Goal: Task Accomplishment & Management: Manage account settings

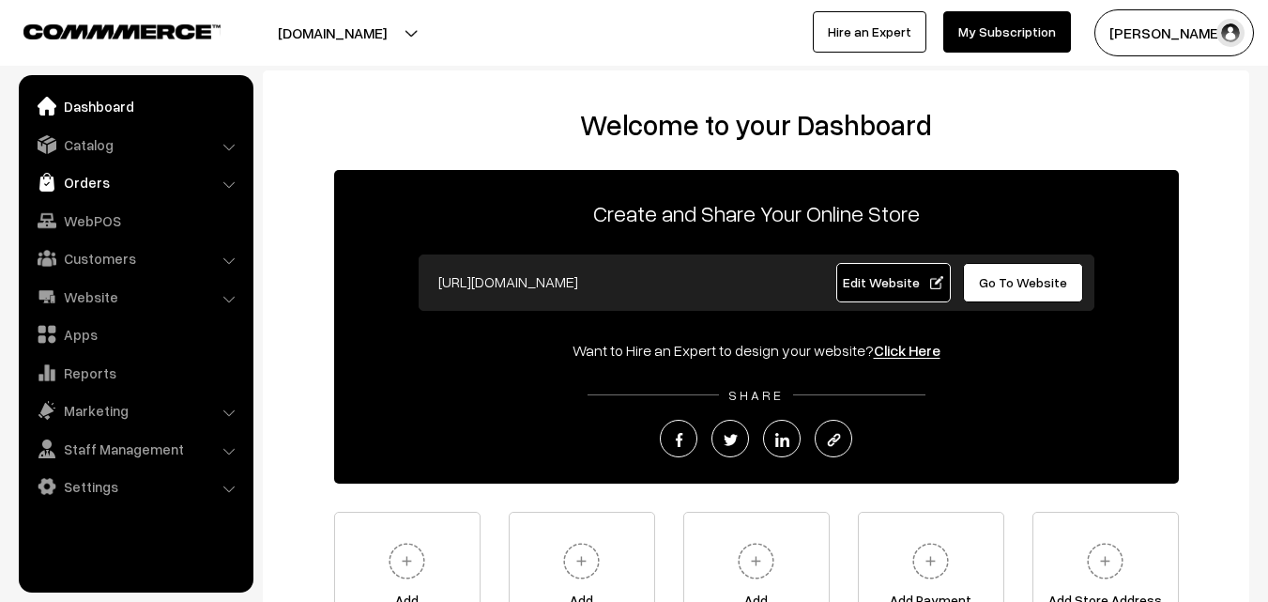
click at [90, 189] on link "Orders" at bounding box center [134, 182] width 223 height 34
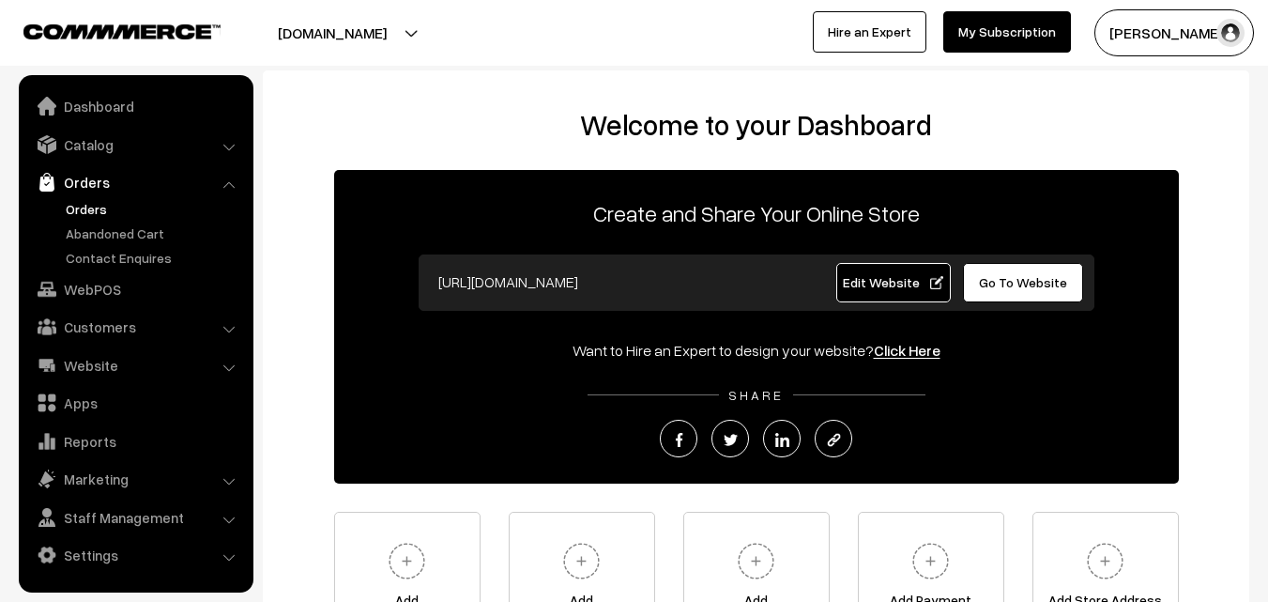
click at [85, 209] on link "Orders" at bounding box center [154, 209] width 186 height 20
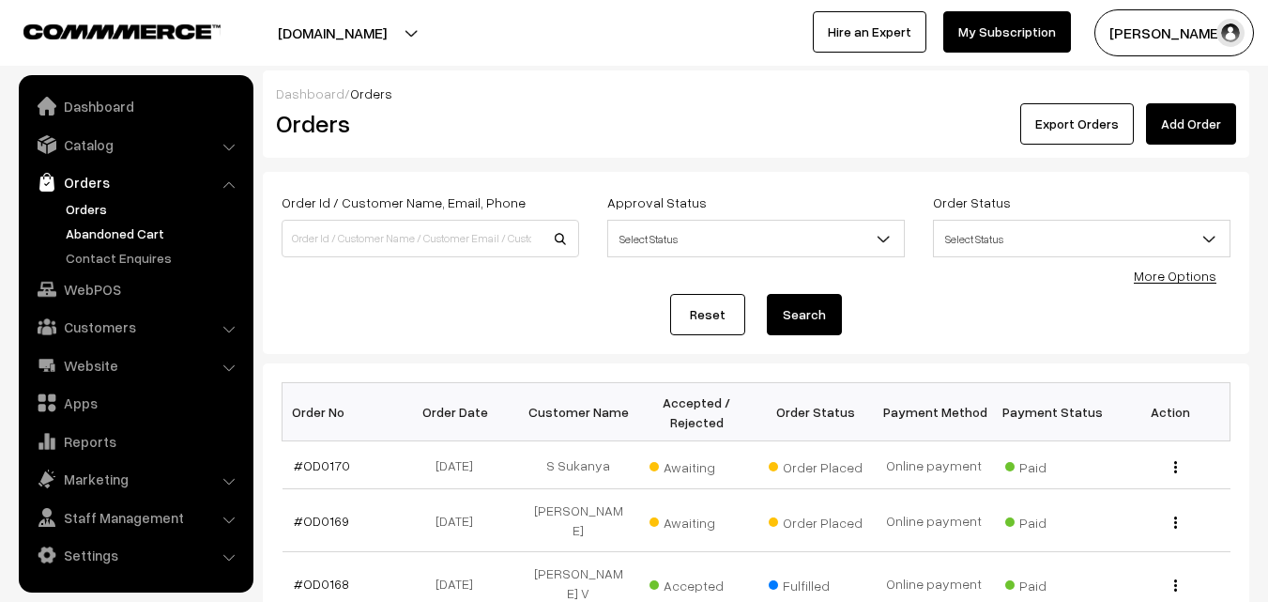
click at [95, 237] on link "Abandoned Cart" at bounding box center [154, 233] width 186 height 20
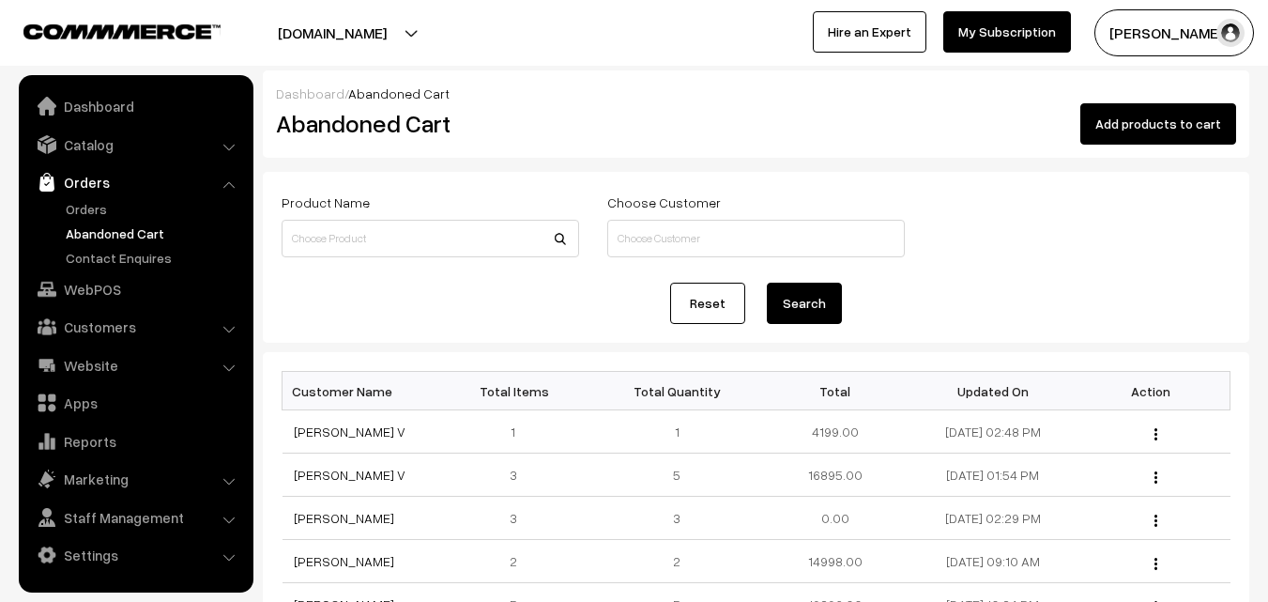
click at [1129, 40] on button "Radha Krishna" at bounding box center [1175, 32] width 160 height 47
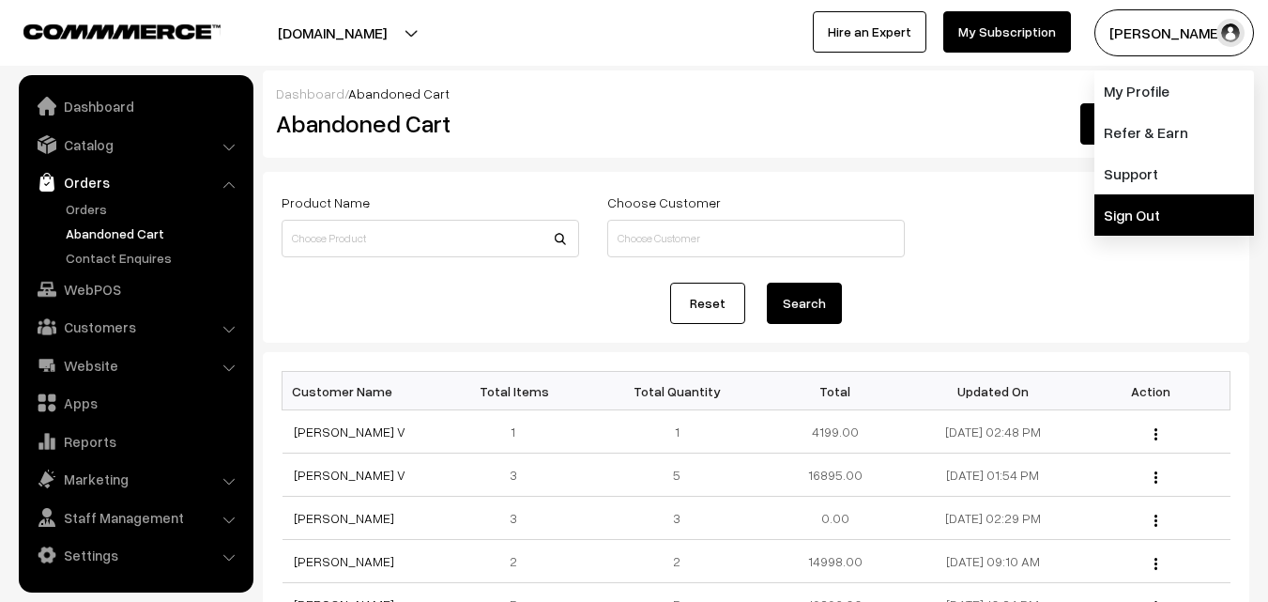
click at [1137, 214] on link "Sign Out" at bounding box center [1175, 214] width 160 height 41
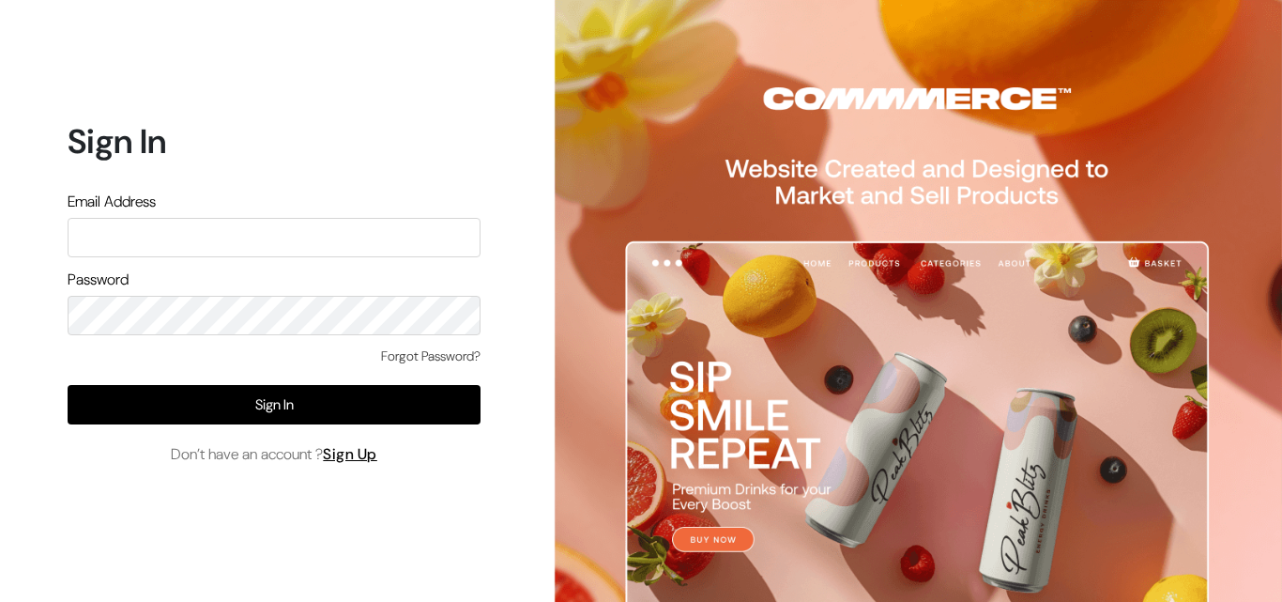
click at [202, 232] on input "text" at bounding box center [274, 237] width 413 height 39
type input "ksnaturals9@gmail.com"
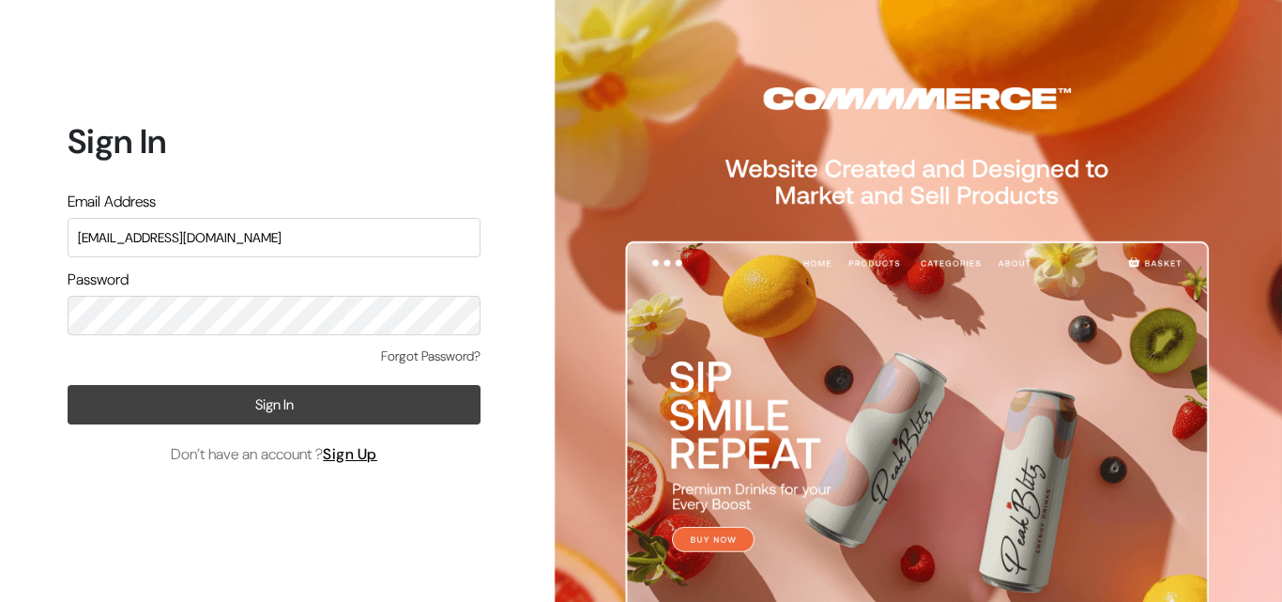
click at [237, 410] on button "Sign In" at bounding box center [274, 404] width 413 height 39
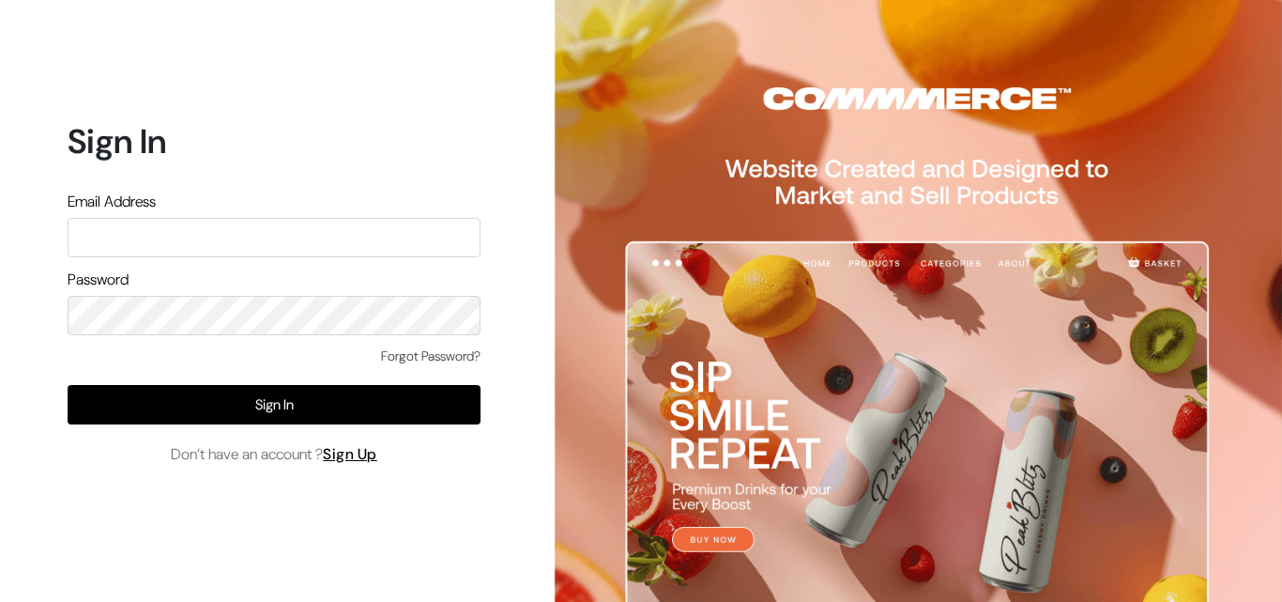
click at [183, 237] on input "text" at bounding box center [274, 237] width 413 height 39
type input "[EMAIL_ADDRESS][DOMAIN_NAME]"
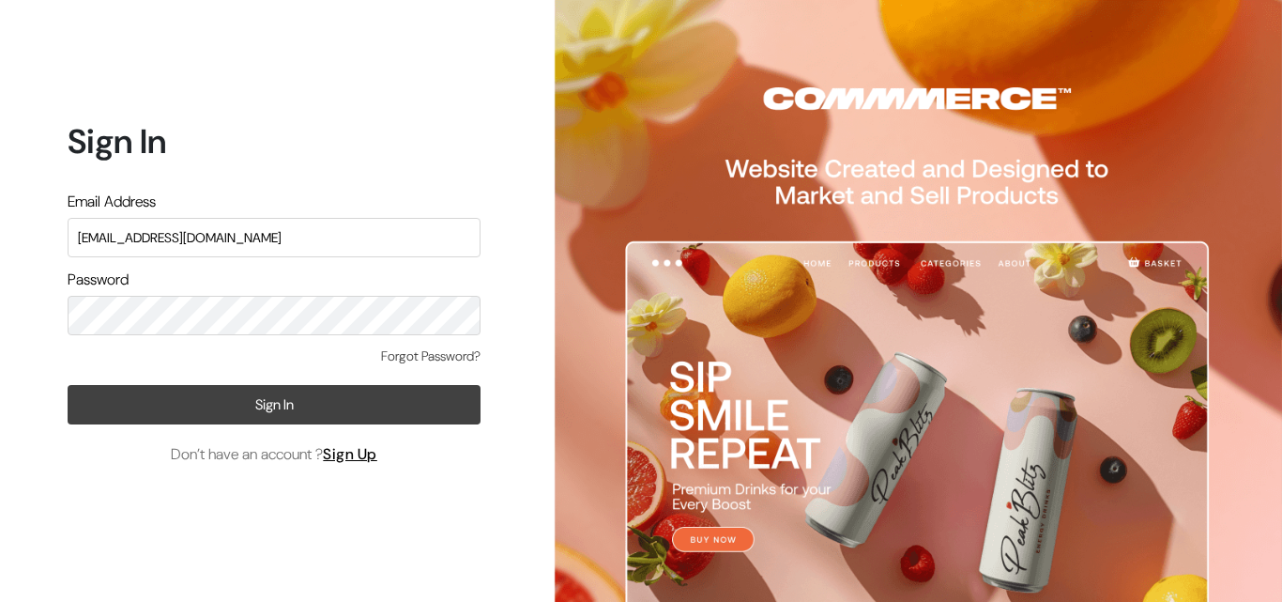
click at [270, 401] on button "Sign In" at bounding box center [274, 404] width 413 height 39
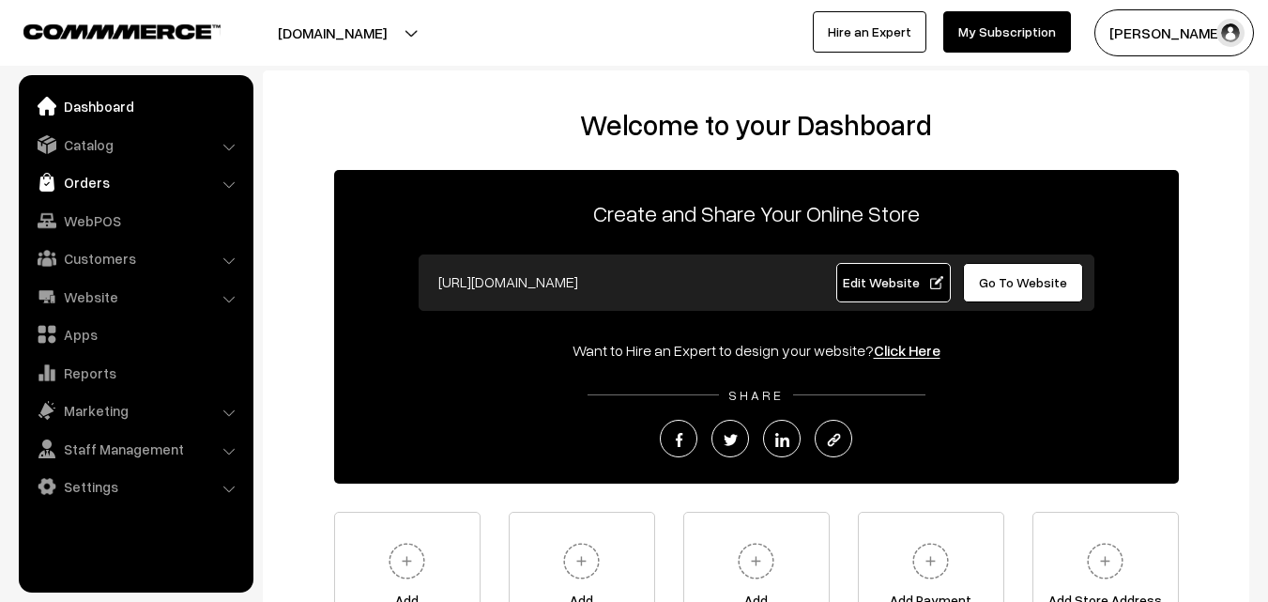
click at [92, 181] on link "Orders" at bounding box center [134, 182] width 223 height 34
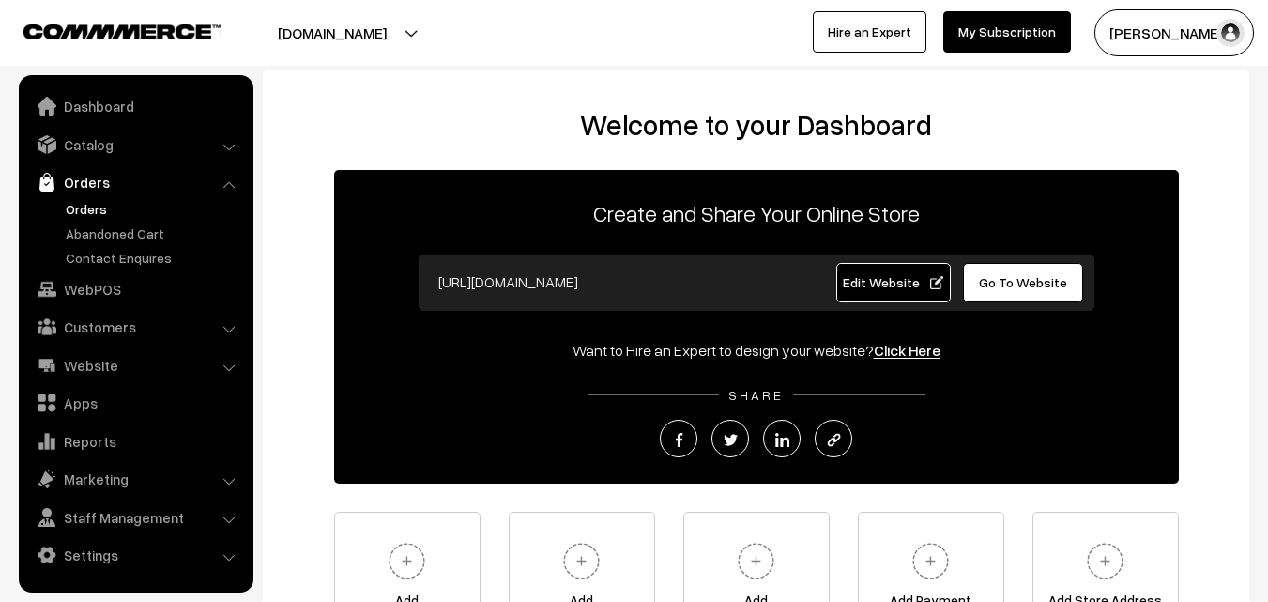
click at [90, 207] on link "Orders" at bounding box center [154, 209] width 186 height 20
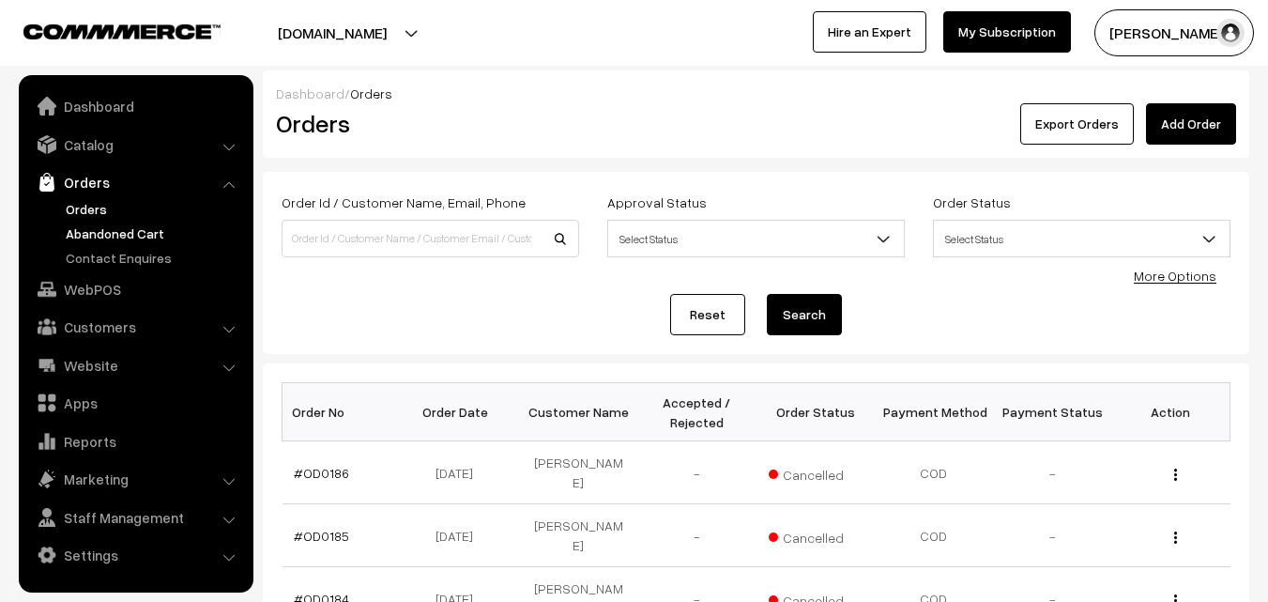
click at [90, 236] on link "Abandoned Cart" at bounding box center [154, 233] width 186 height 20
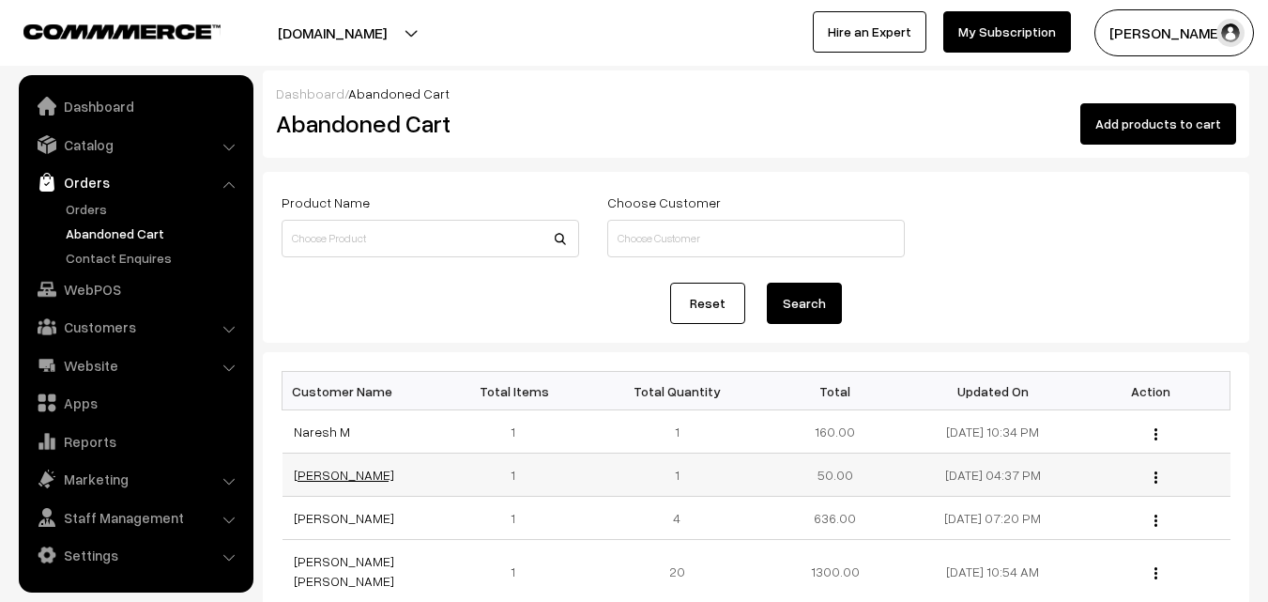
click at [330, 481] on link "[PERSON_NAME]" at bounding box center [344, 475] width 100 height 16
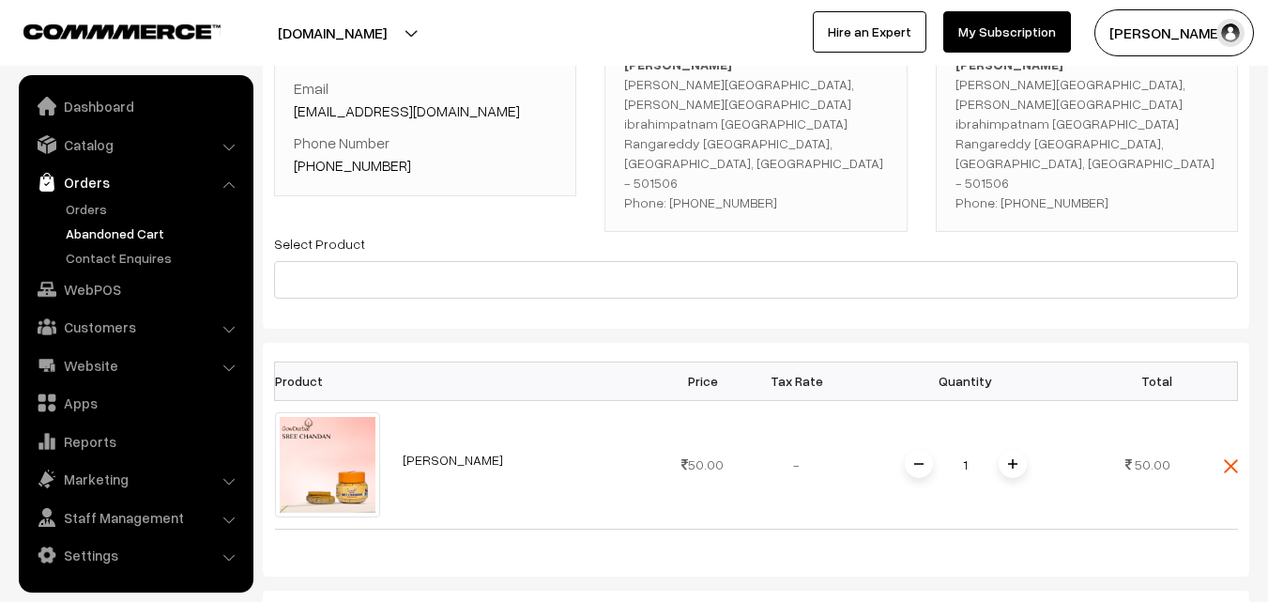
scroll to position [94, 0]
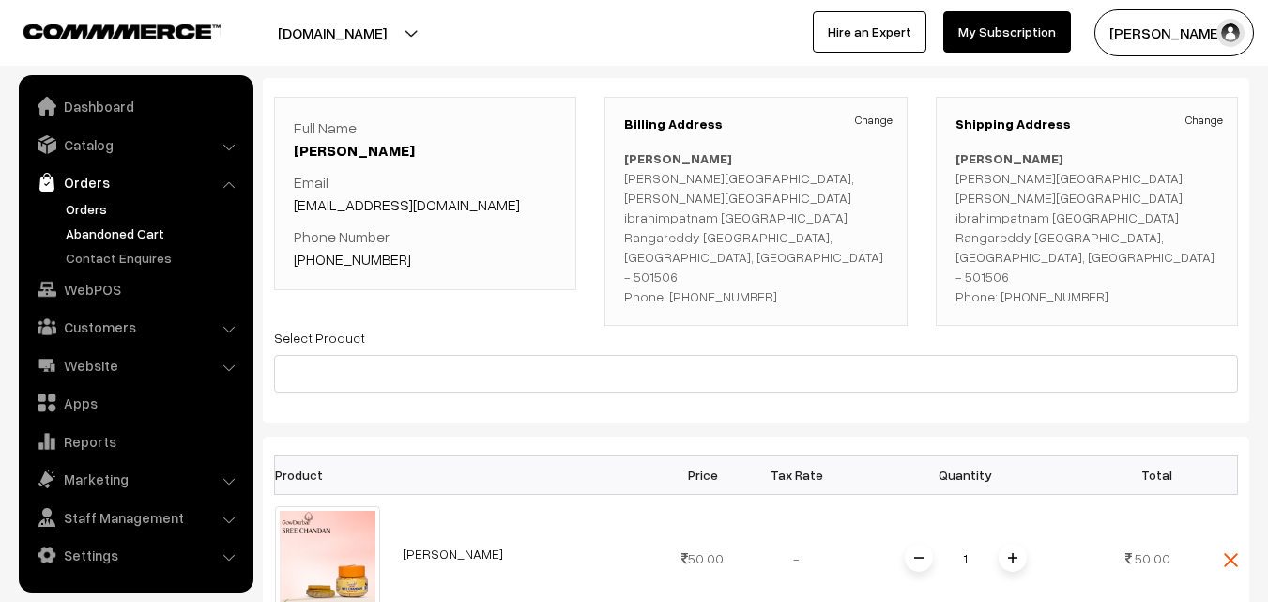
click at [101, 204] on link "Orders" at bounding box center [154, 209] width 186 height 20
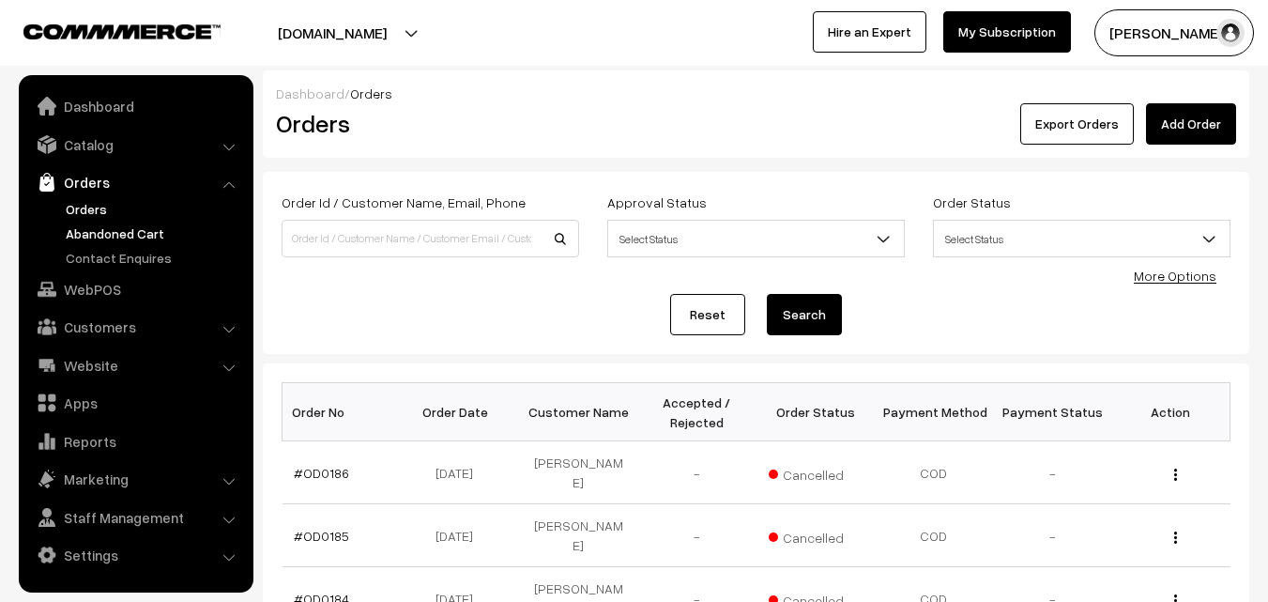
click at [134, 237] on link "Abandoned Cart" at bounding box center [154, 233] width 186 height 20
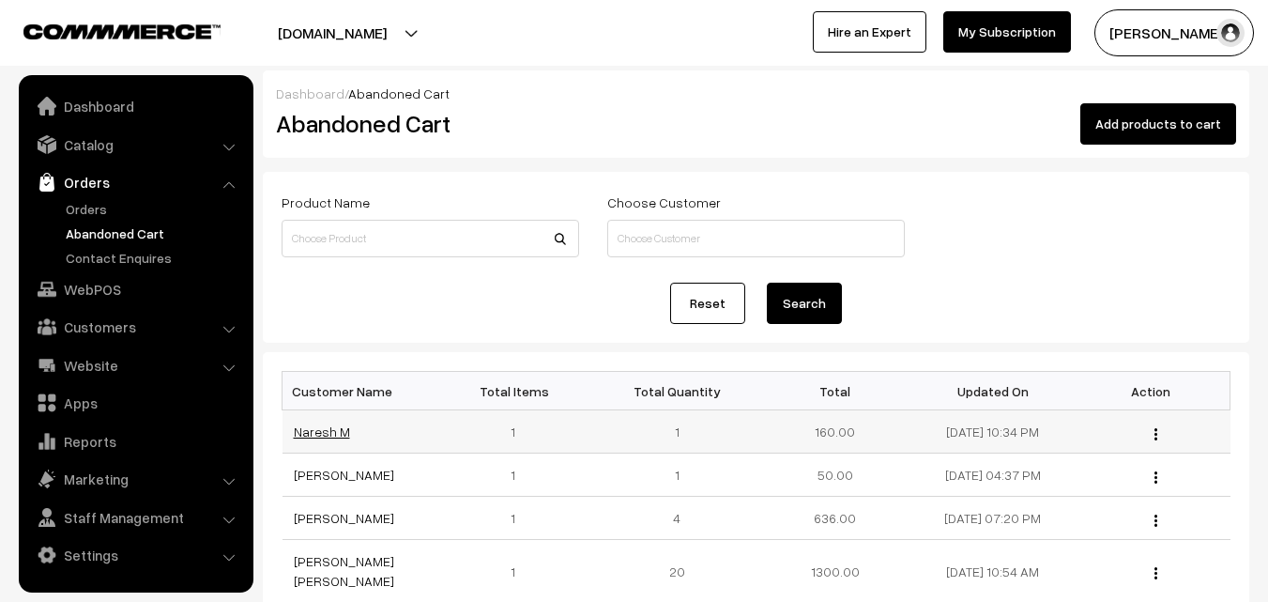
click at [315, 431] on link "Naresh M" at bounding box center [322, 431] width 56 height 16
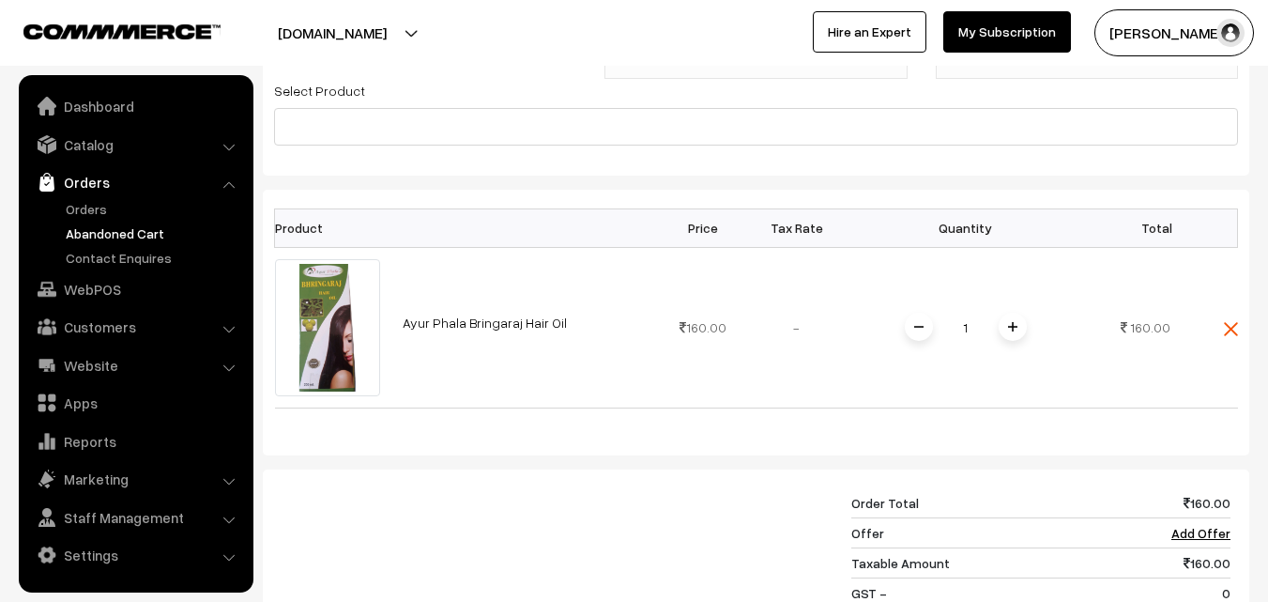
scroll to position [94, 0]
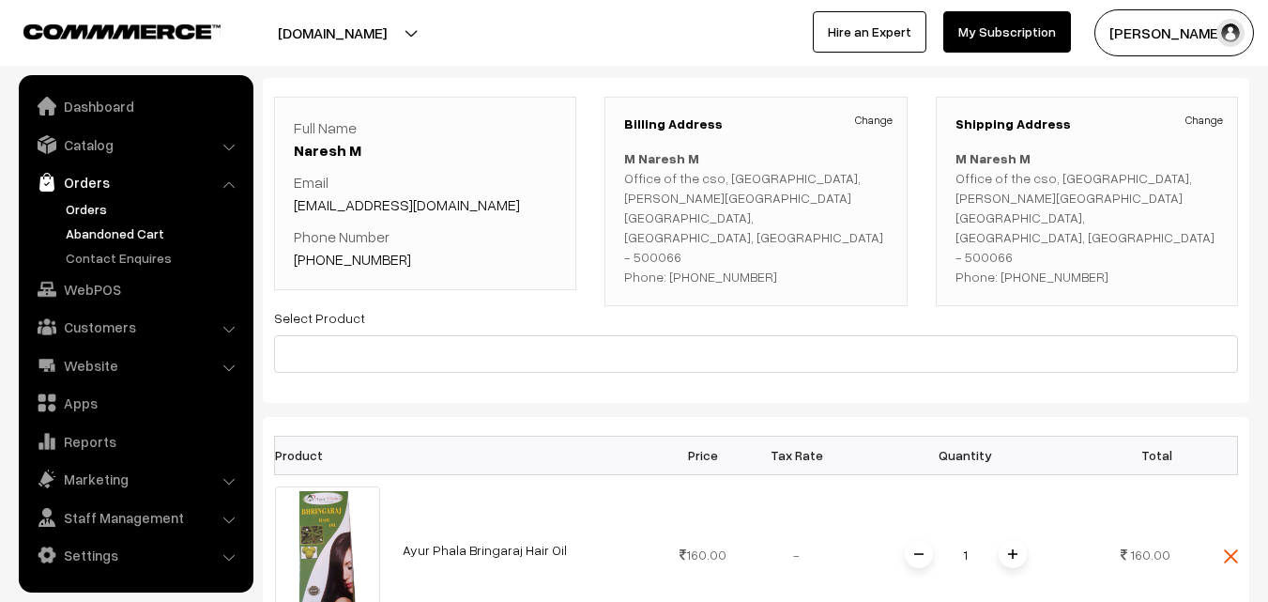
click at [94, 204] on link "Orders" at bounding box center [154, 209] width 186 height 20
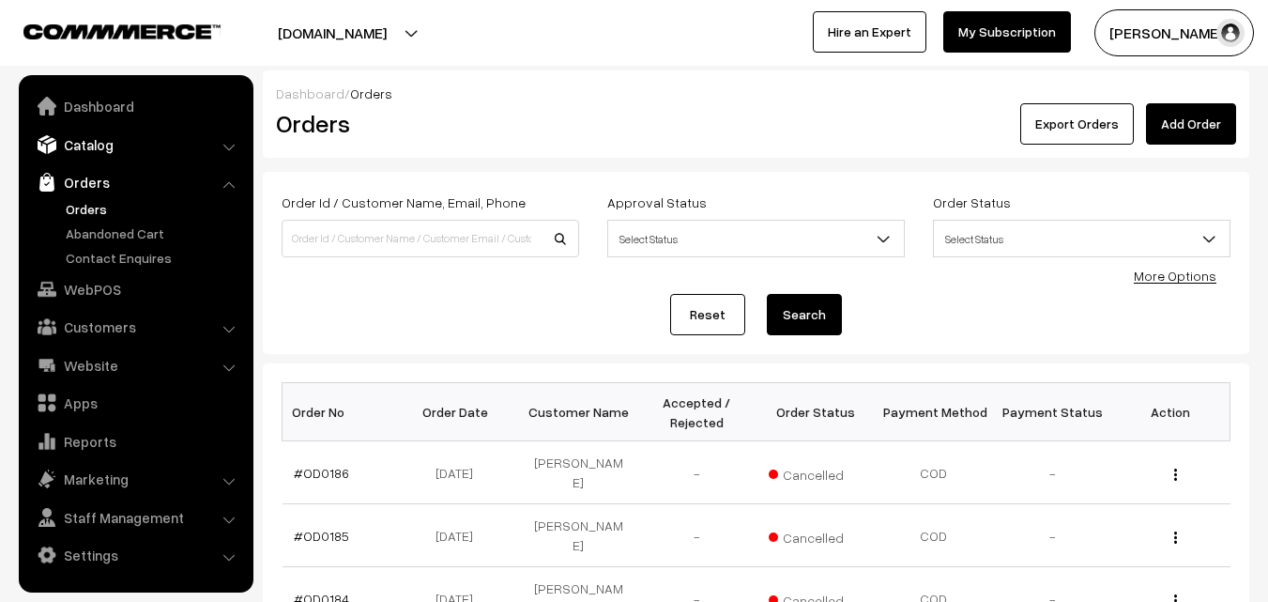
click at [100, 153] on link "Catalog" at bounding box center [134, 145] width 223 height 34
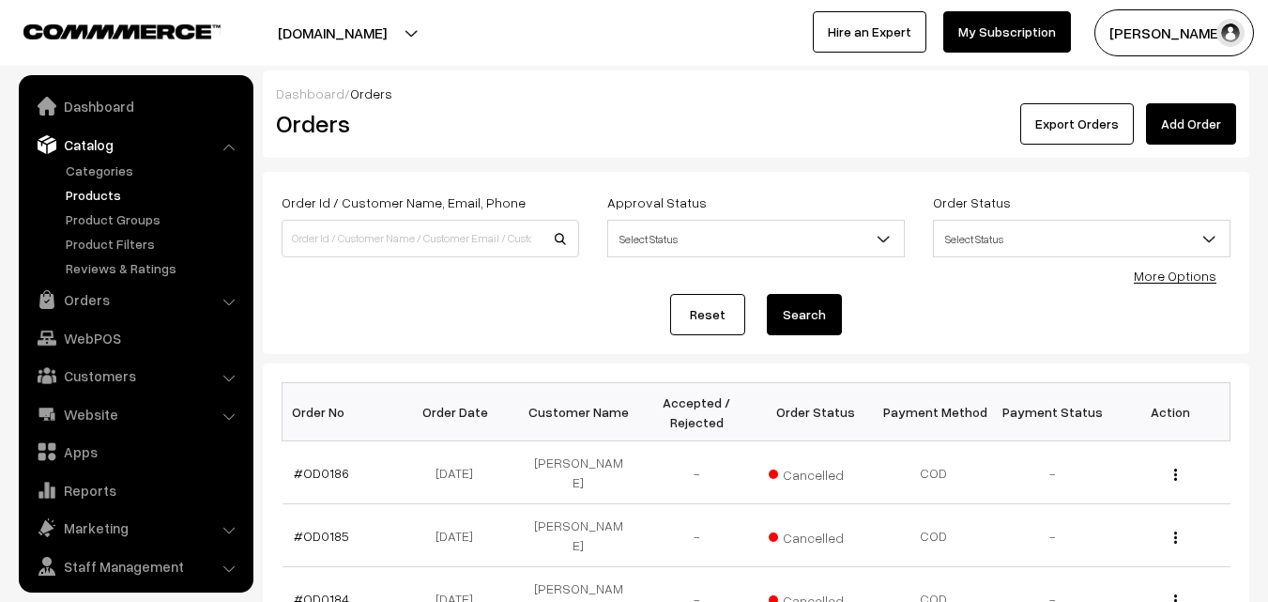
click at [97, 196] on link "Products" at bounding box center [154, 195] width 186 height 20
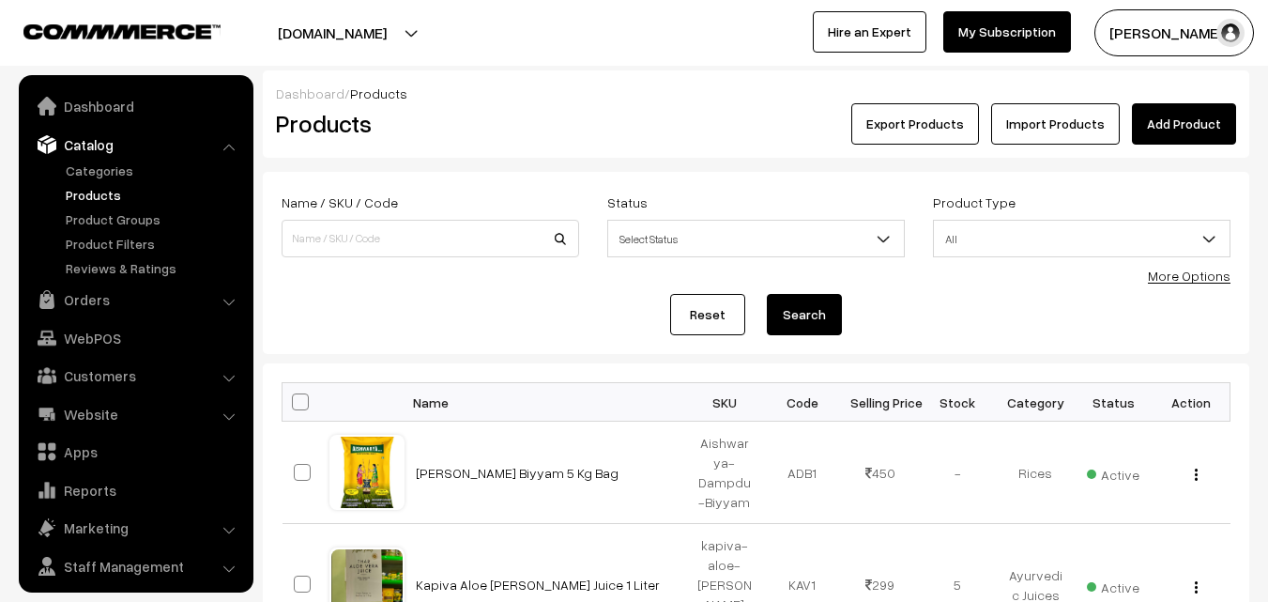
scroll to position [47, 0]
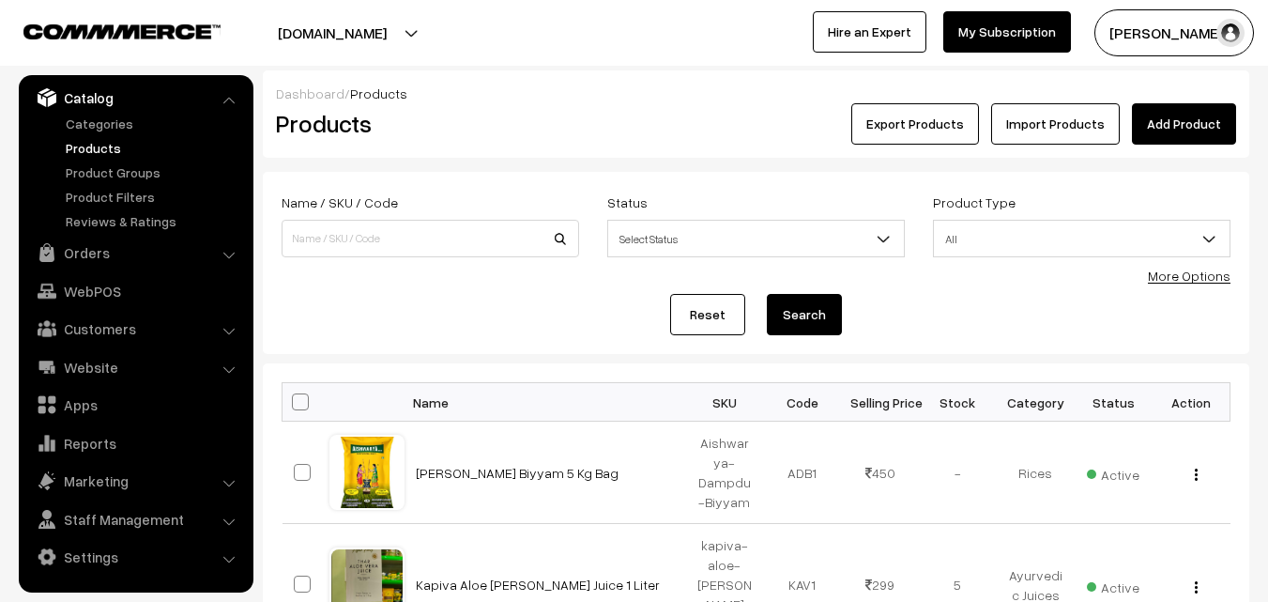
click at [1170, 38] on button "Radha Krishna" at bounding box center [1175, 32] width 160 height 47
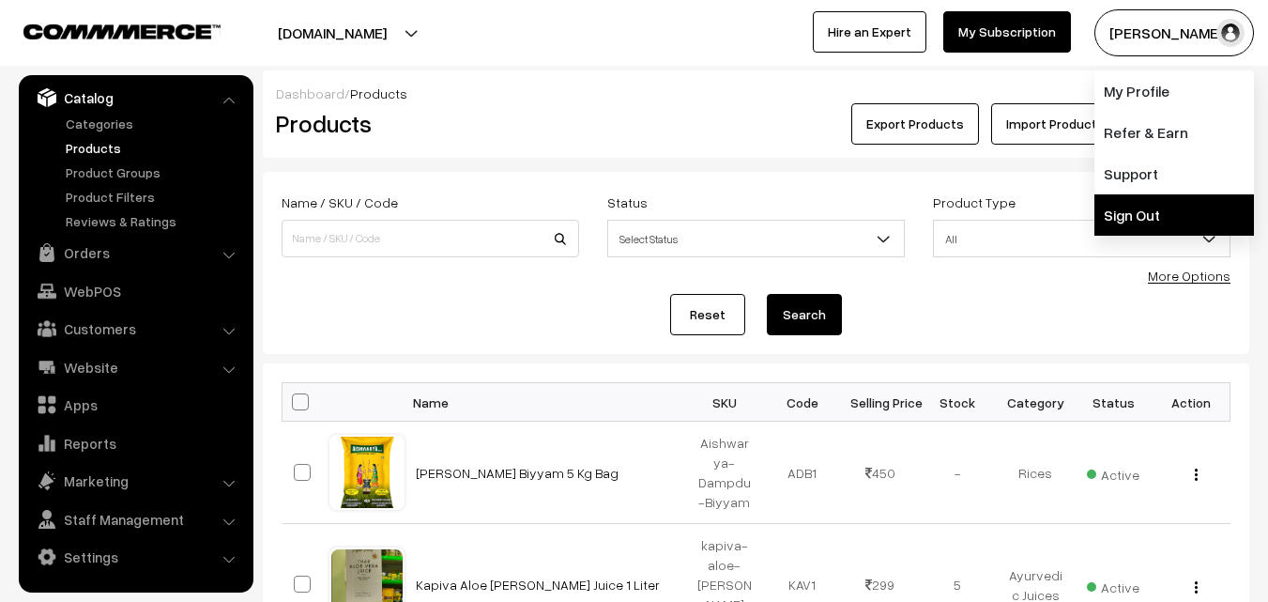
click at [1141, 211] on link "Sign Out" at bounding box center [1175, 214] width 160 height 41
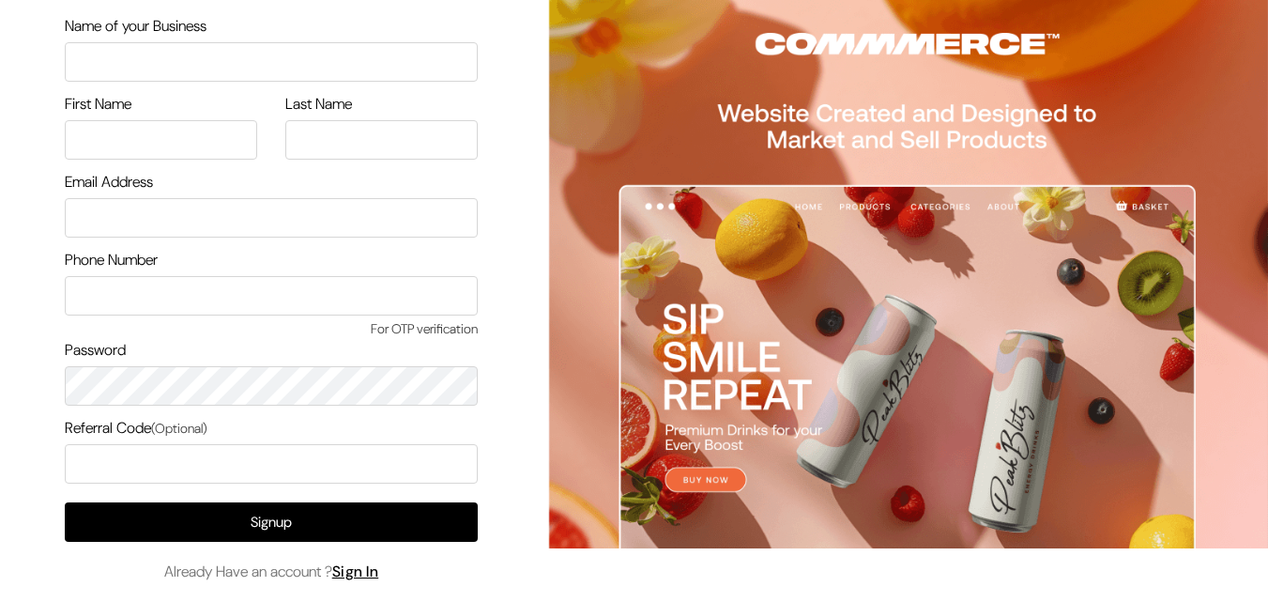
scroll to position [108, 0]
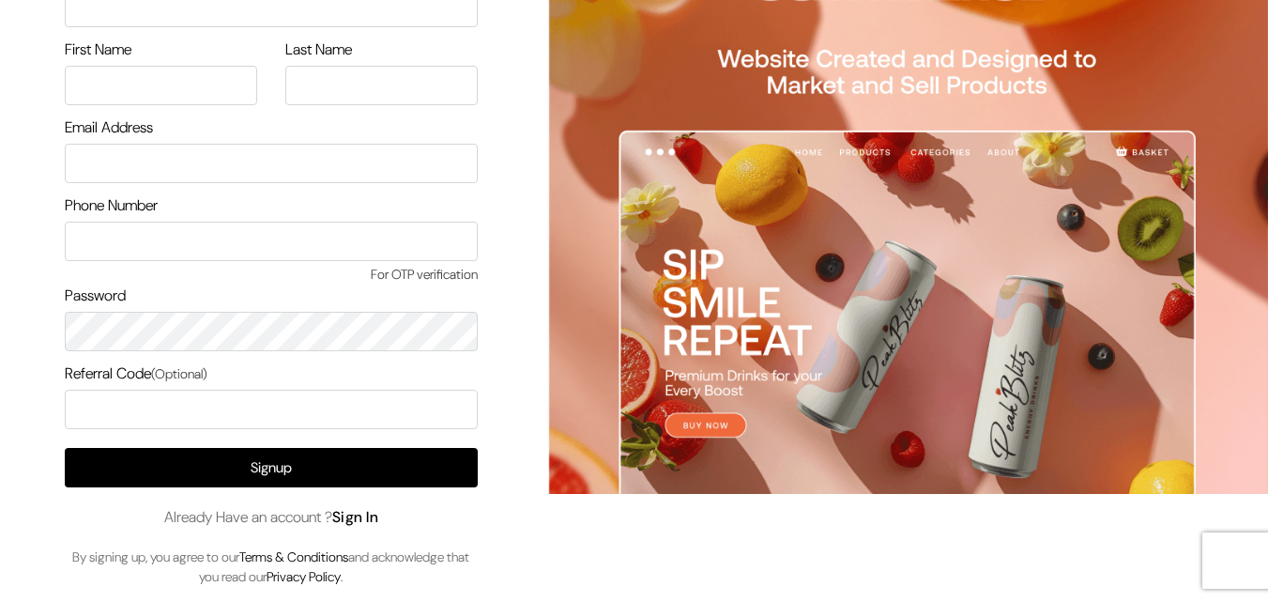
click at [351, 512] on link "Sign In" at bounding box center [355, 517] width 47 height 20
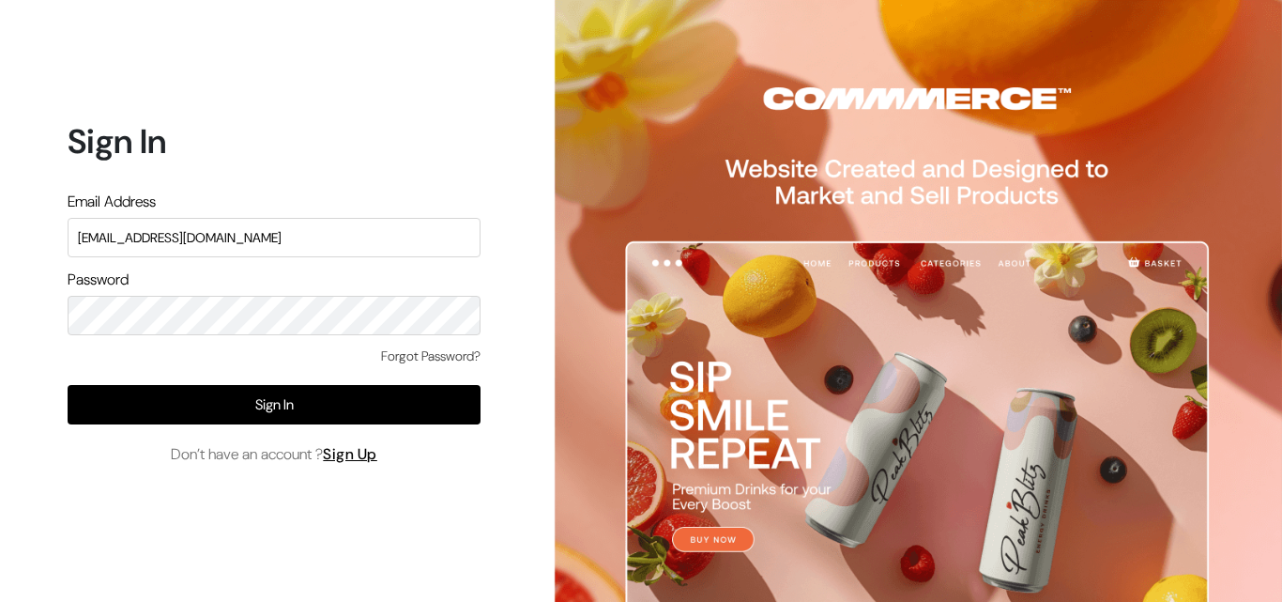
type input "[EMAIL_ADDRESS][DOMAIN_NAME]"
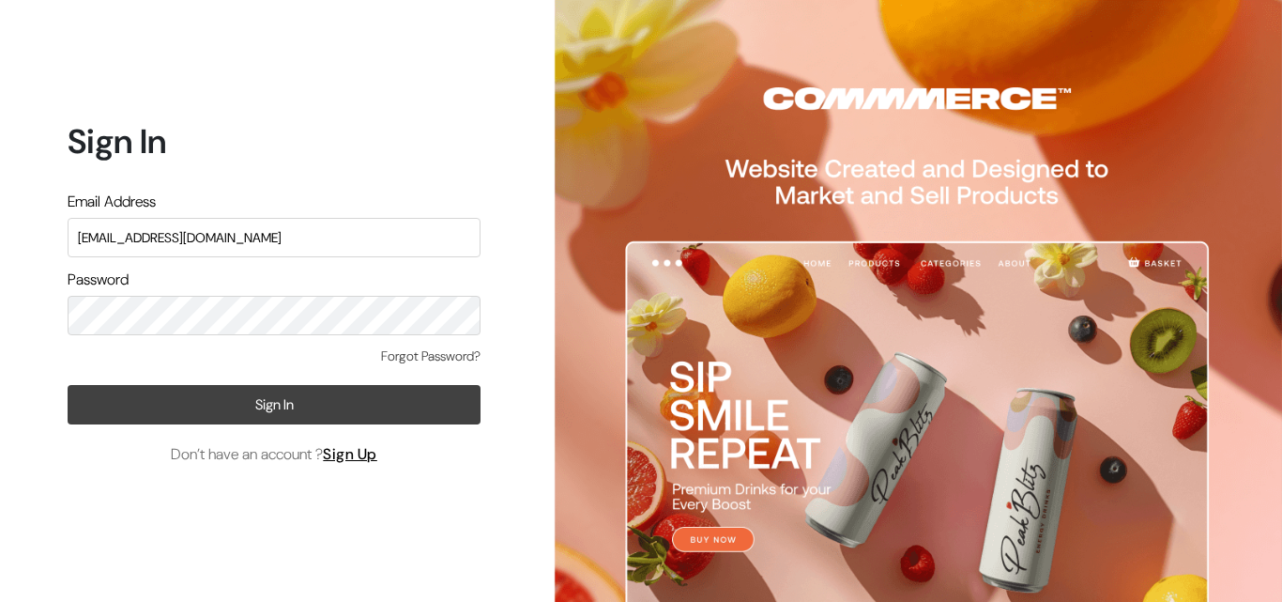
click at [294, 395] on button "Sign In" at bounding box center [274, 404] width 413 height 39
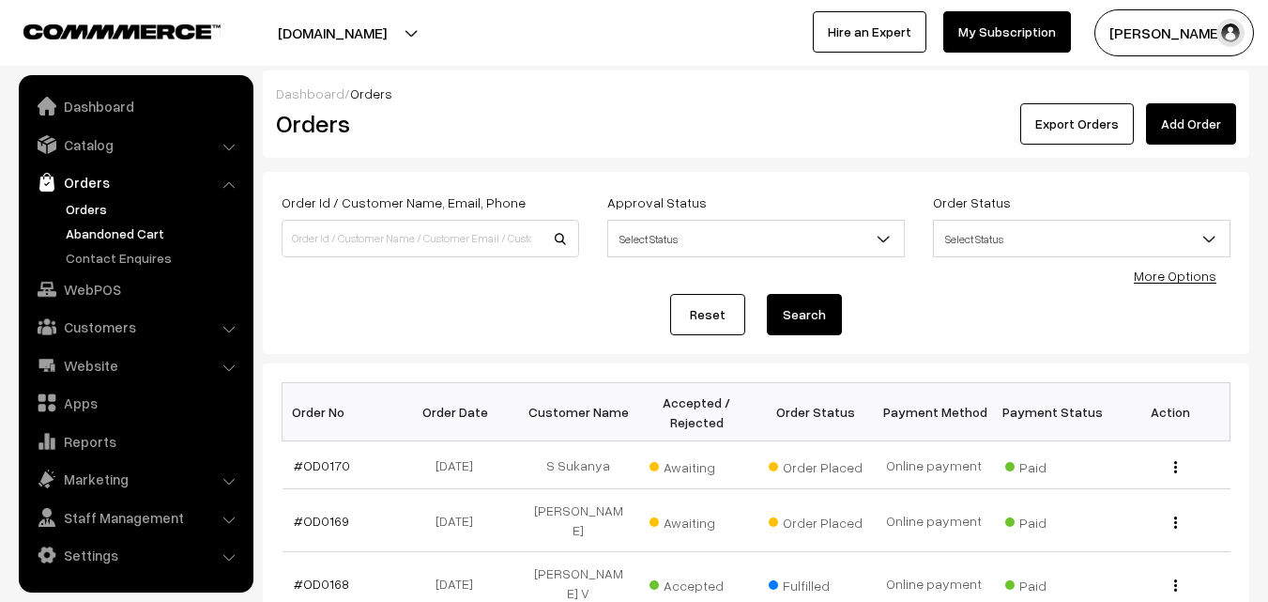
click at [120, 237] on link "Abandoned Cart" at bounding box center [154, 233] width 186 height 20
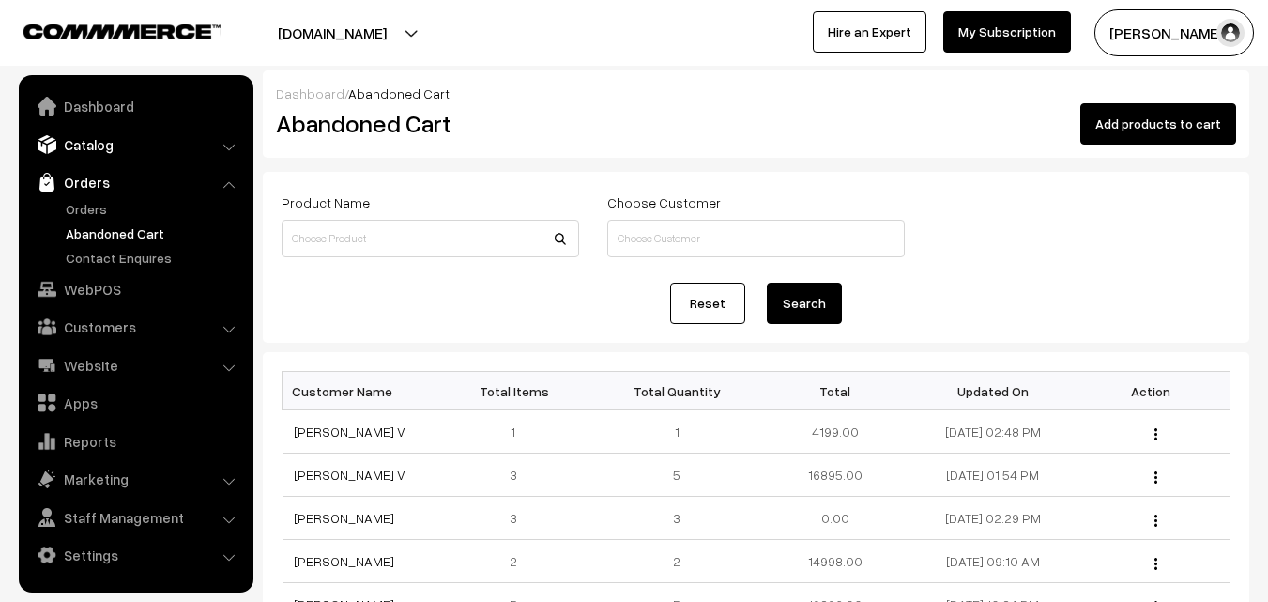
click at [93, 147] on link "Catalog" at bounding box center [134, 145] width 223 height 34
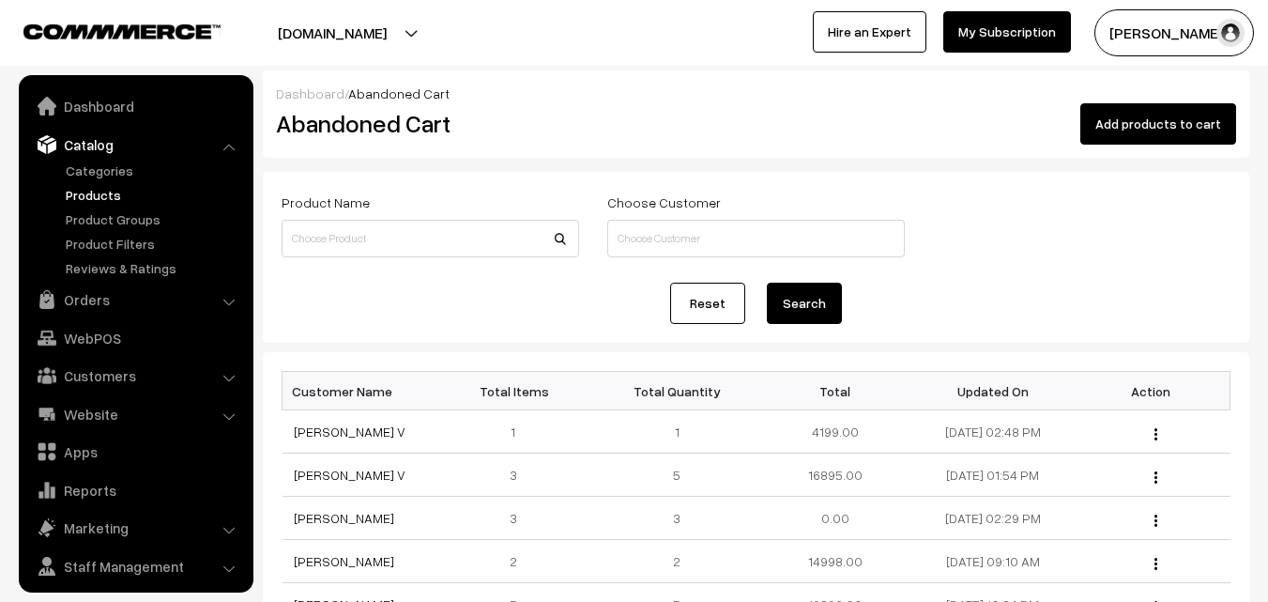
click at [97, 194] on link "Products" at bounding box center [154, 195] width 186 height 20
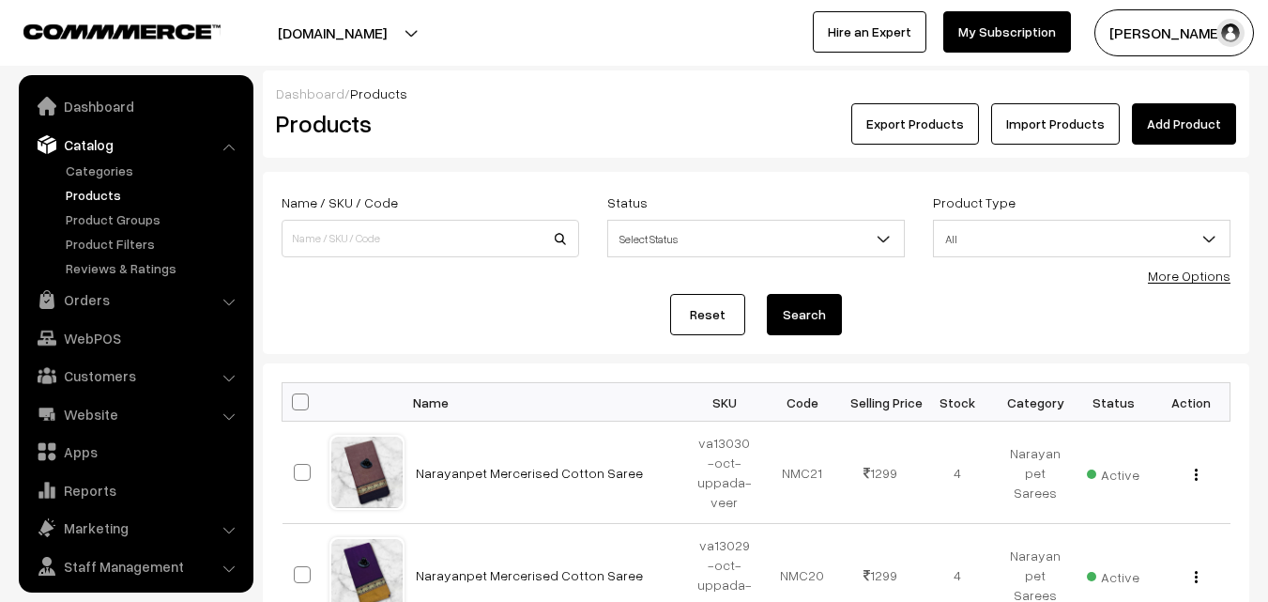
scroll to position [47, 0]
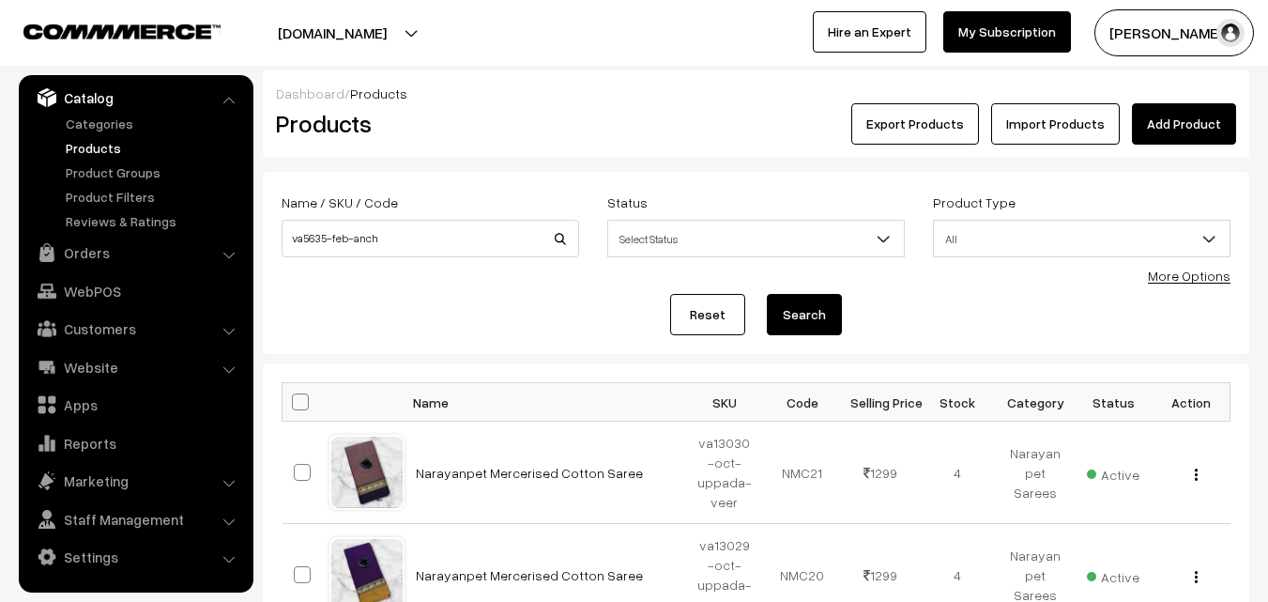
type input "va5635-feb-anch"
click at [800, 317] on button "Search" at bounding box center [804, 314] width 75 height 41
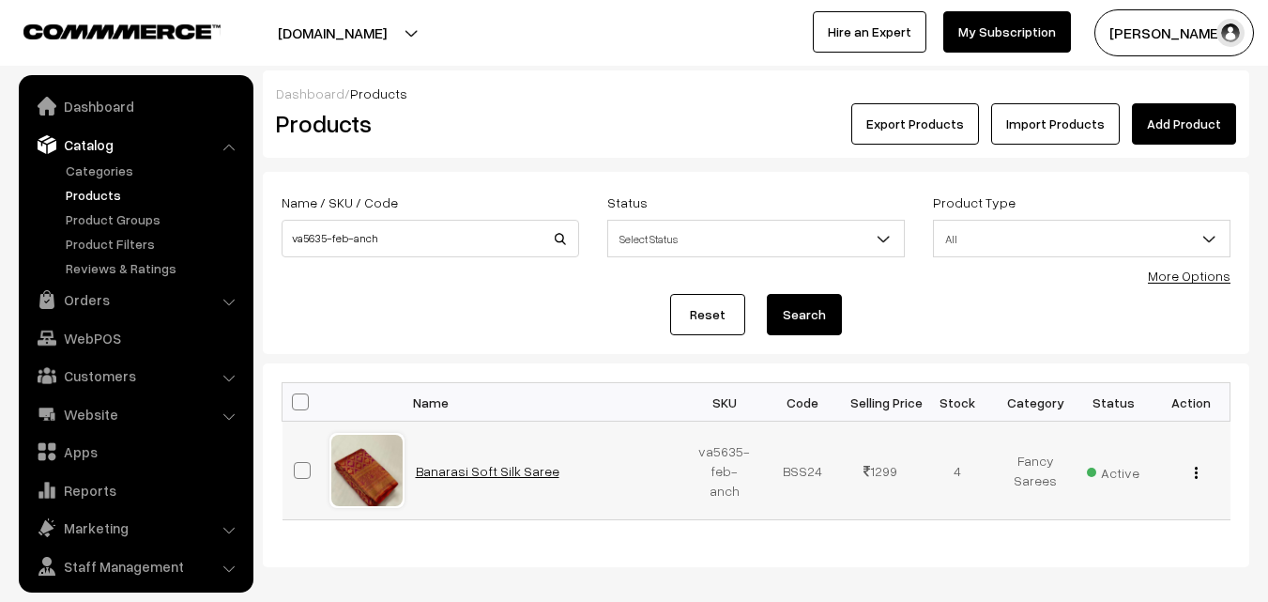
scroll to position [47, 0]
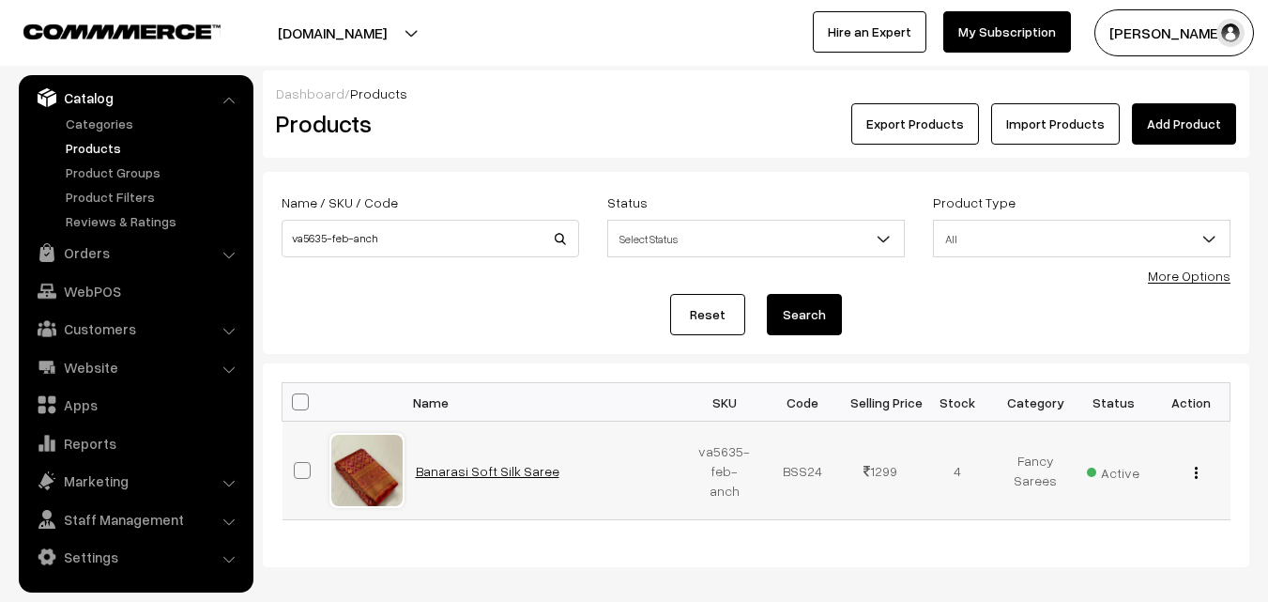
click at [489, 468] on link "Banarasi Soft Silk Saree" at bounding box center [488, 471] width 144 height 16
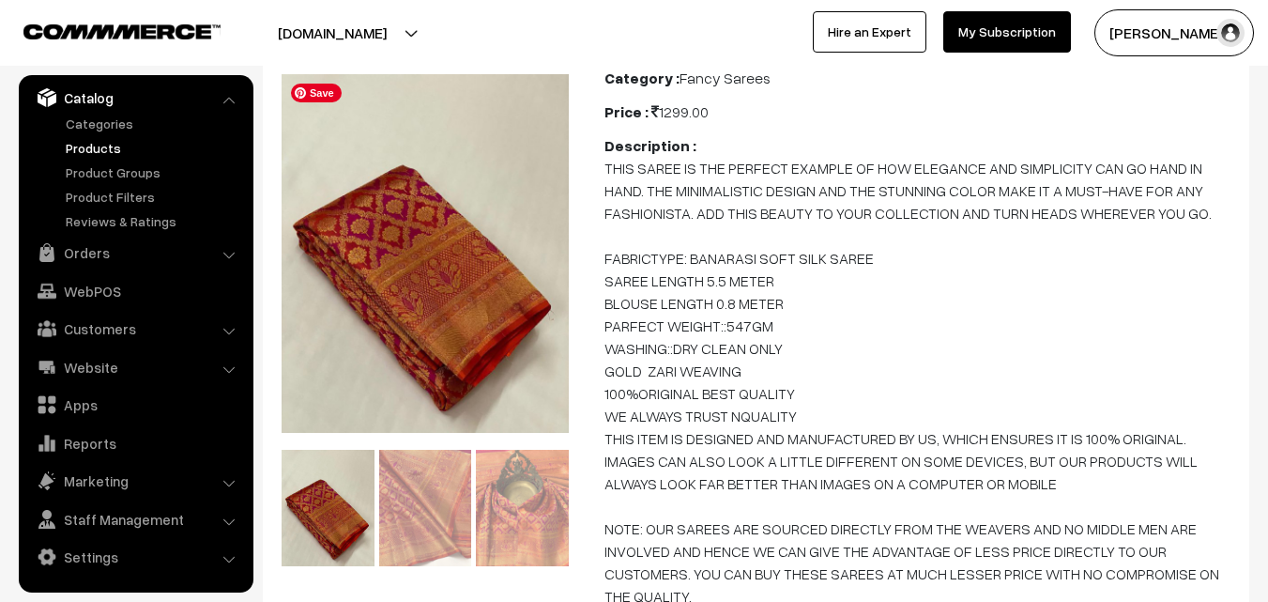
scroll to position [188, 0]
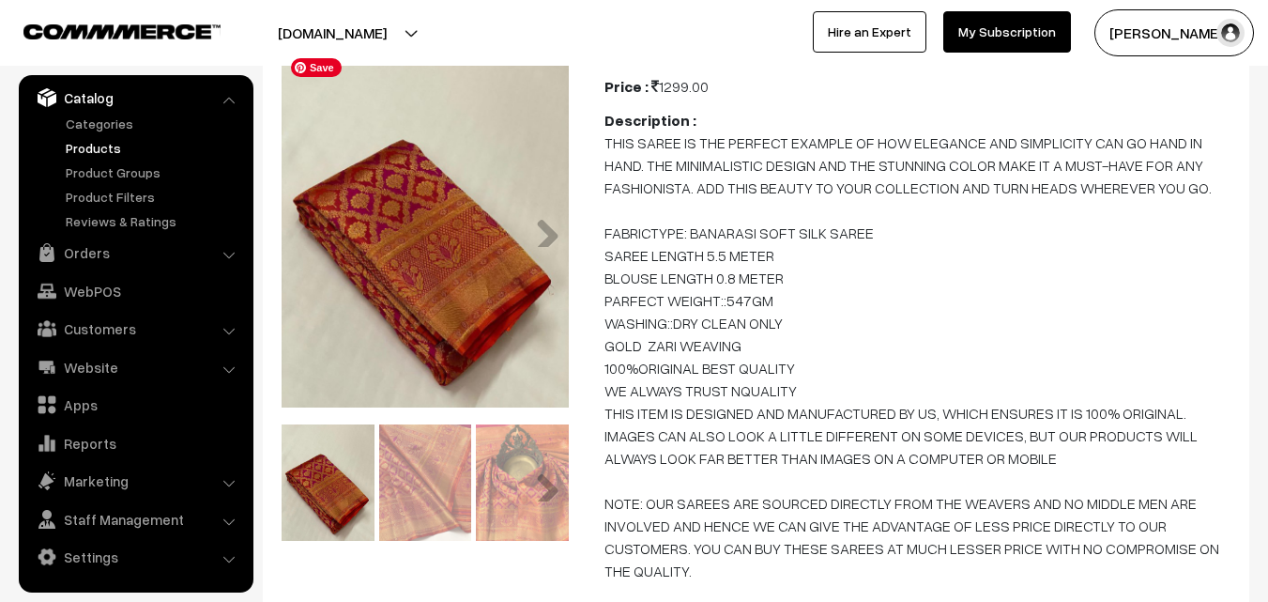
click at [376, 233] on img at bounding box center [425, 229] width 287 height 360
click at [426, 458] on img at bounding box center [425, 481] width 93 height 115
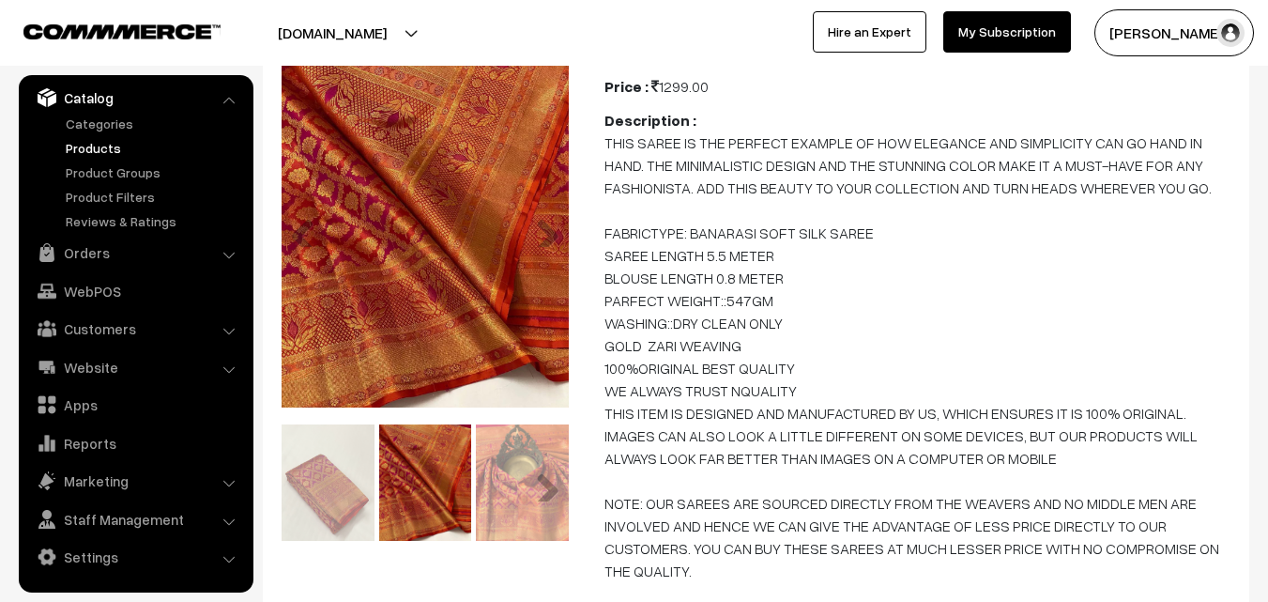
click at [512, 495] on img at bounding box center [522, 481] width 93 height 115
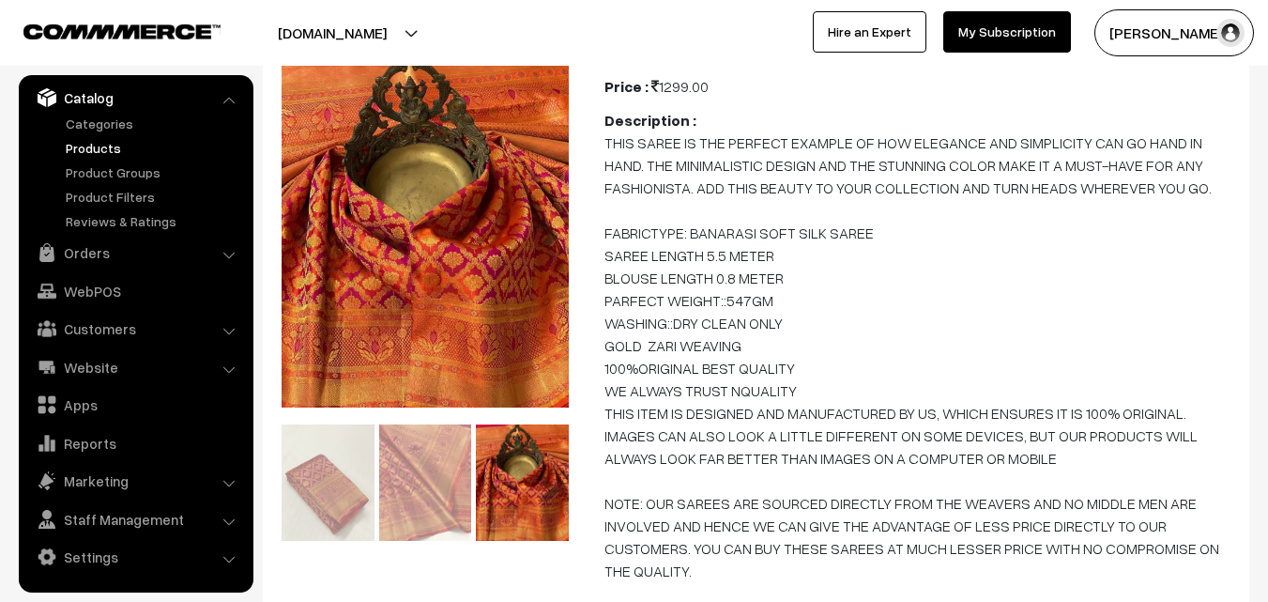
drag, startPoint x: 489, startPoint y: 298, endPoint x: 424, endPoint y: 463, distance: 177.5
click at [424, 463] on img at bounding box center [425, 481] width 93 height 115
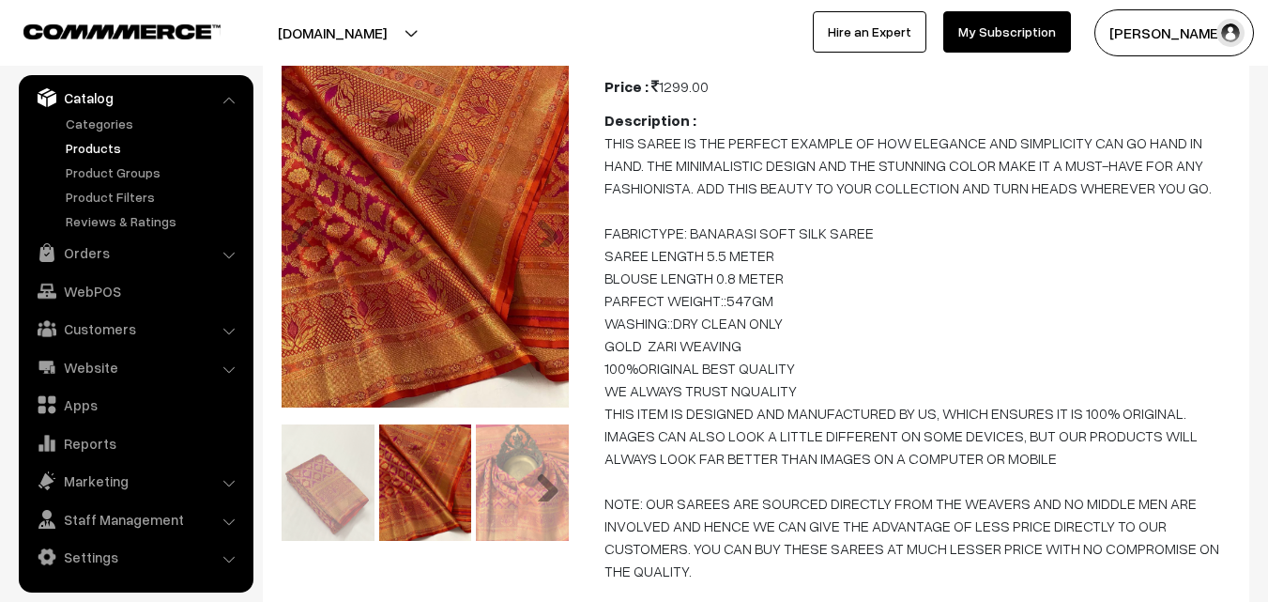
click at [547, 495] on link "Next" at bounding box center [541, 483] width 38 height 38
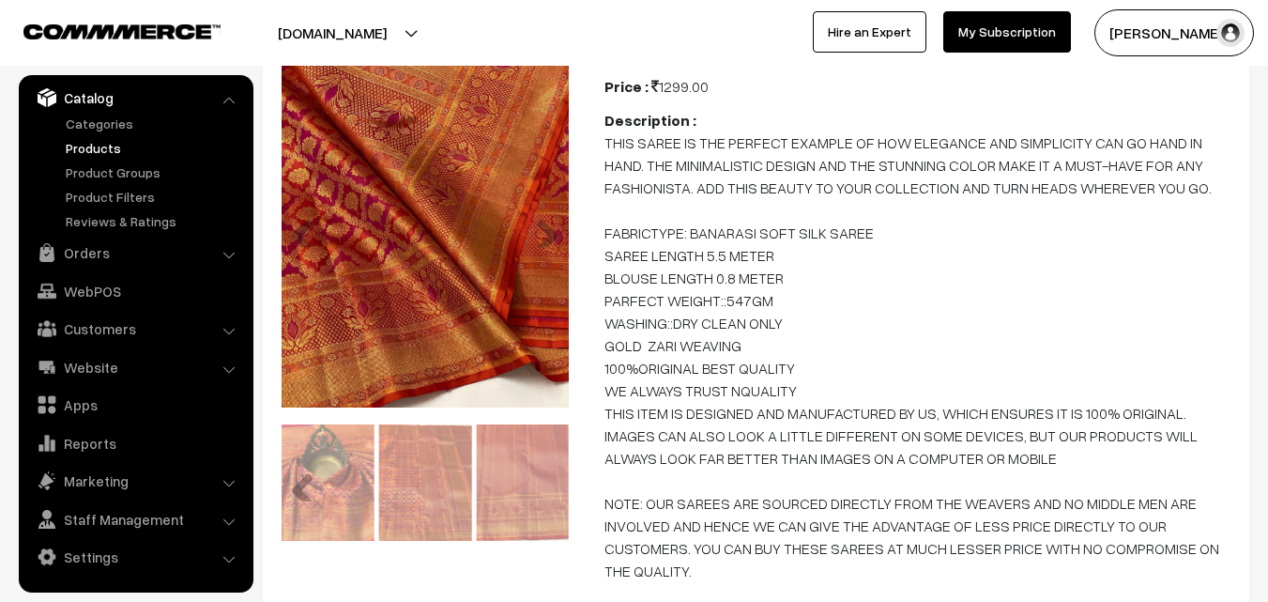
click at [547, 495] on link "Next" at bounding box center [541, 483] width 38 height 38
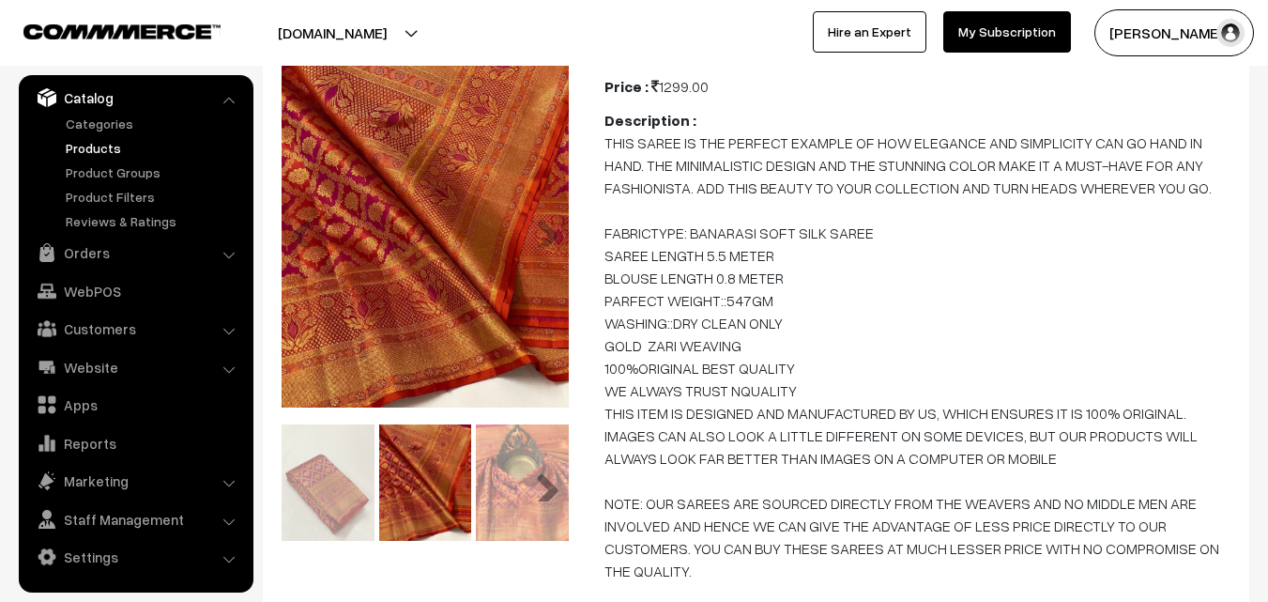
click at [550, 493] on link "Next" at bounding box center [541, 483] width 38 height 38
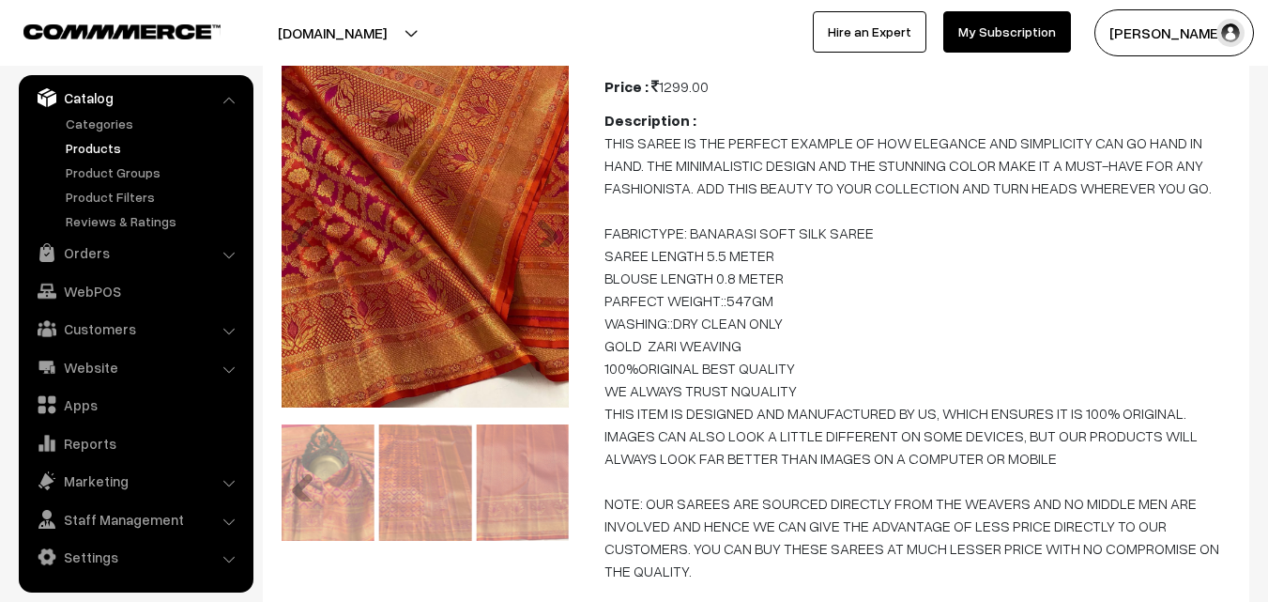
click at [529, 494] on link "Next" at bounding box center [541, 483] width 38 height 38
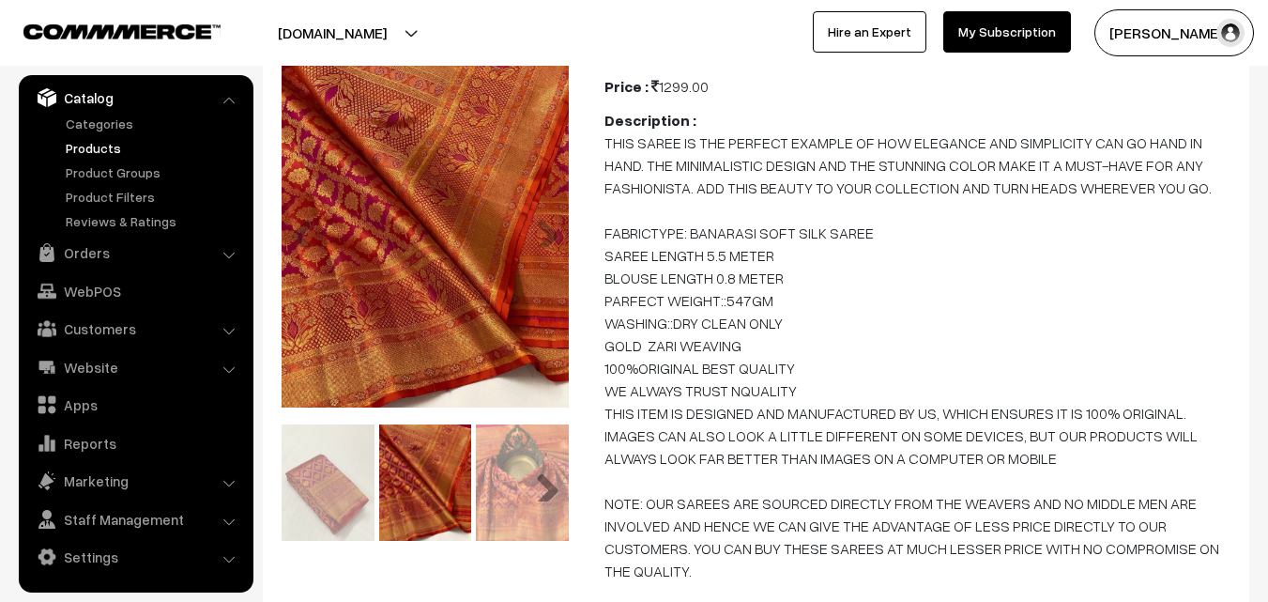
click at [540, 493] on link "Next" at bounding box center [541, 483] width 38 height 38
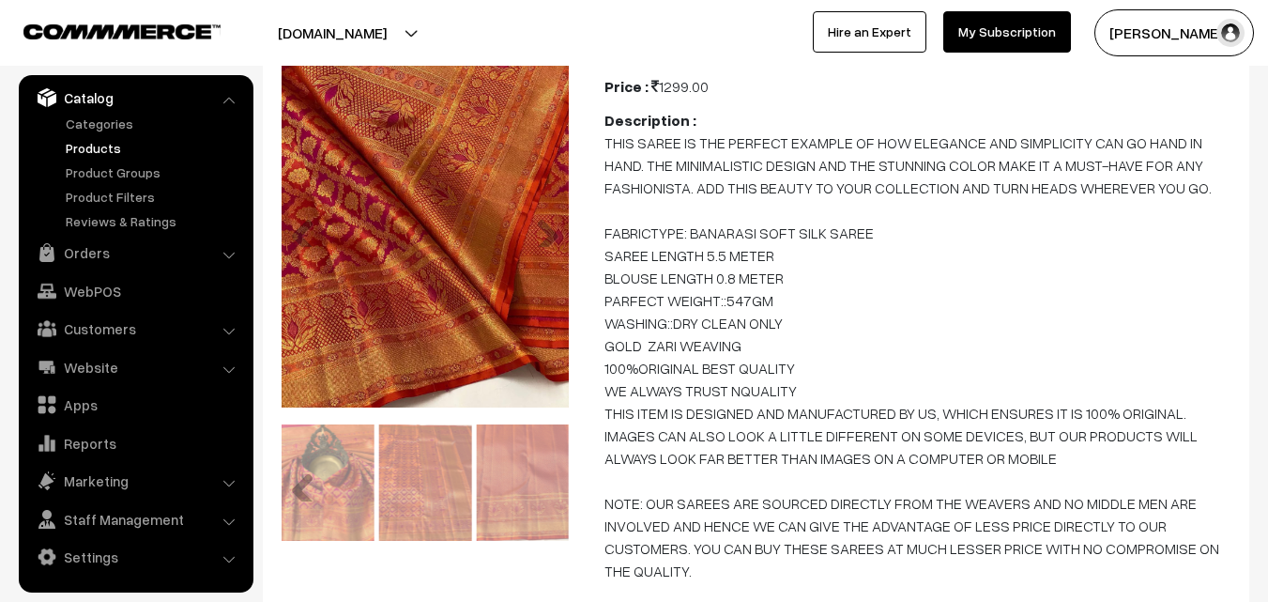
click at [549, 493] on link "Next" at bounding box center [541, 483] width 38 height 38
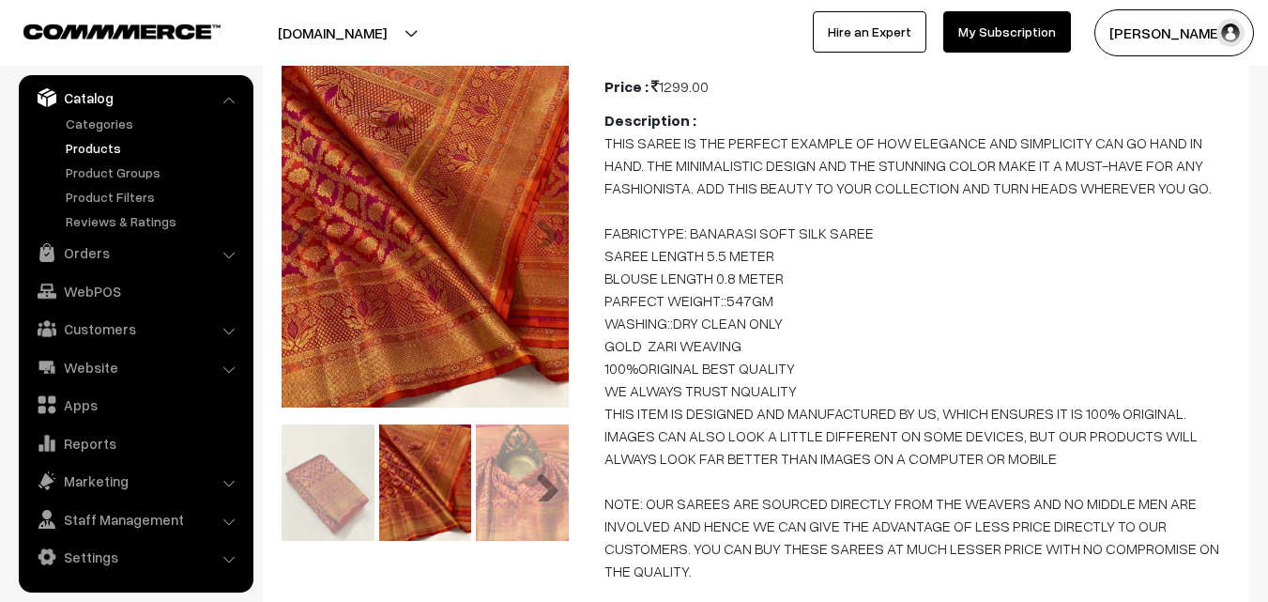
click at [549, 493] on link "Next" at bounding box center [541, 483] width 38 height 38
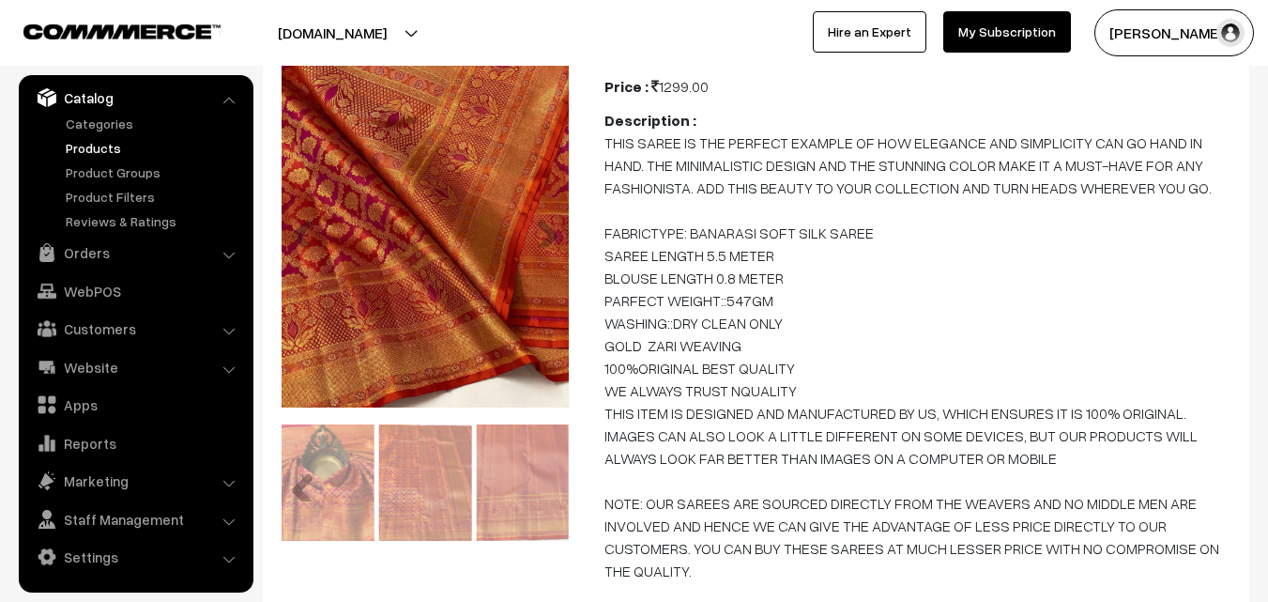
click at [351, 480] on img at bounding box center [328, 481] width 93 height 115
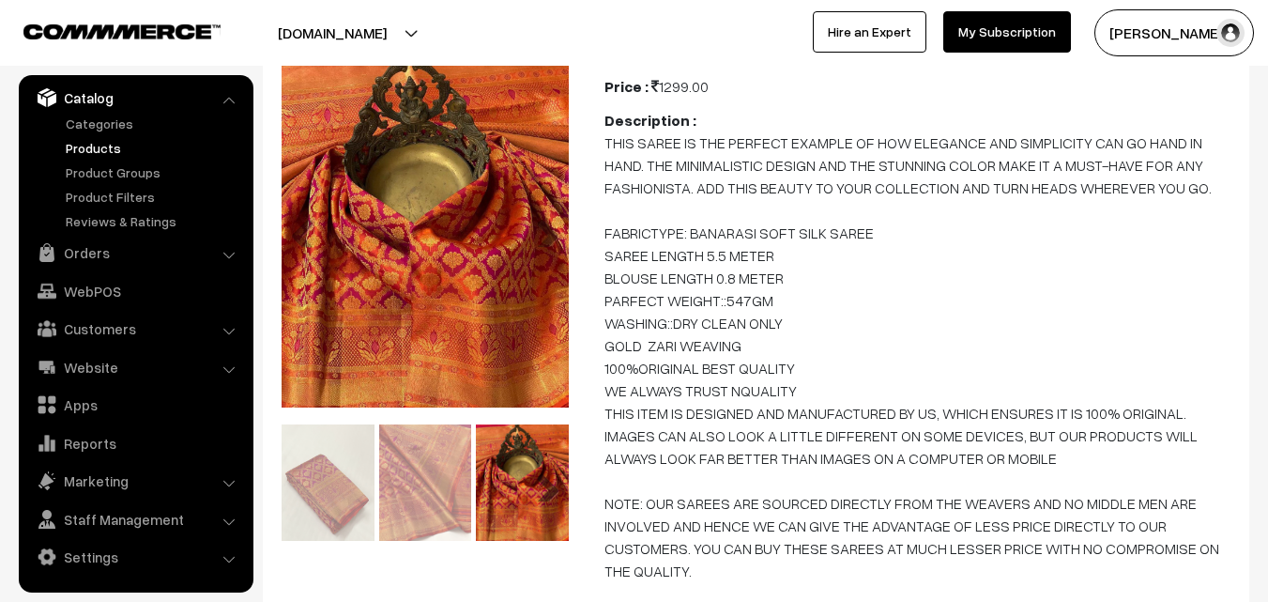
click at [552, 495] on link "Next" at bounding box center [541, 483] width 38 height 38
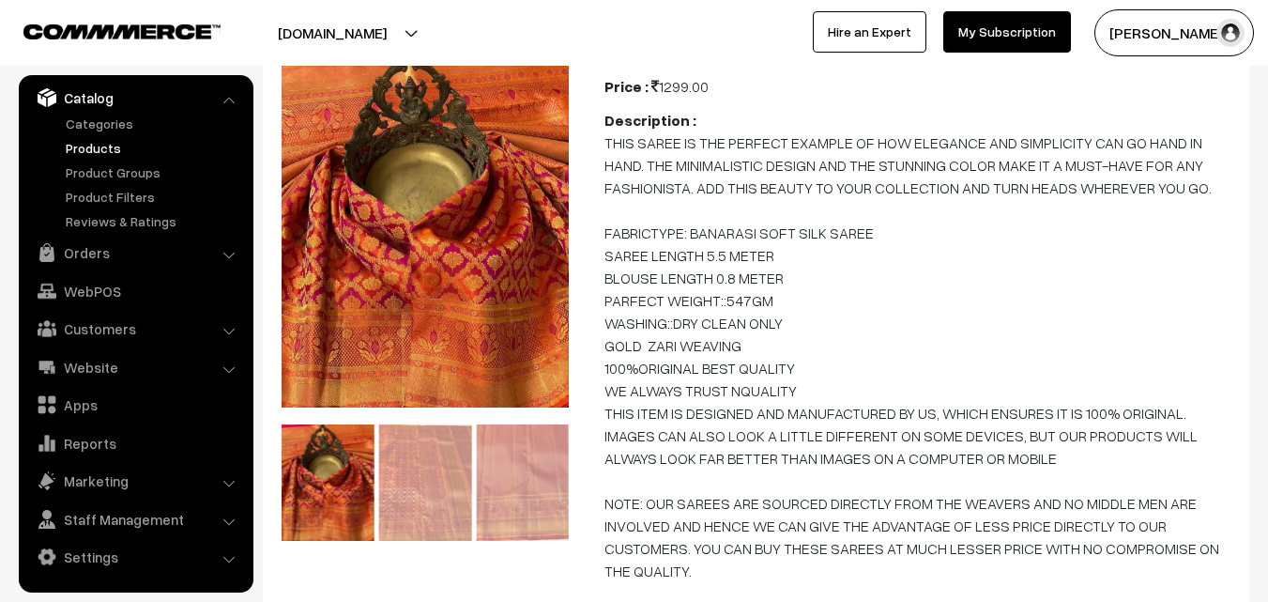
click at [422, 486] on img at bounding box center [425, 481] width 93 height 115
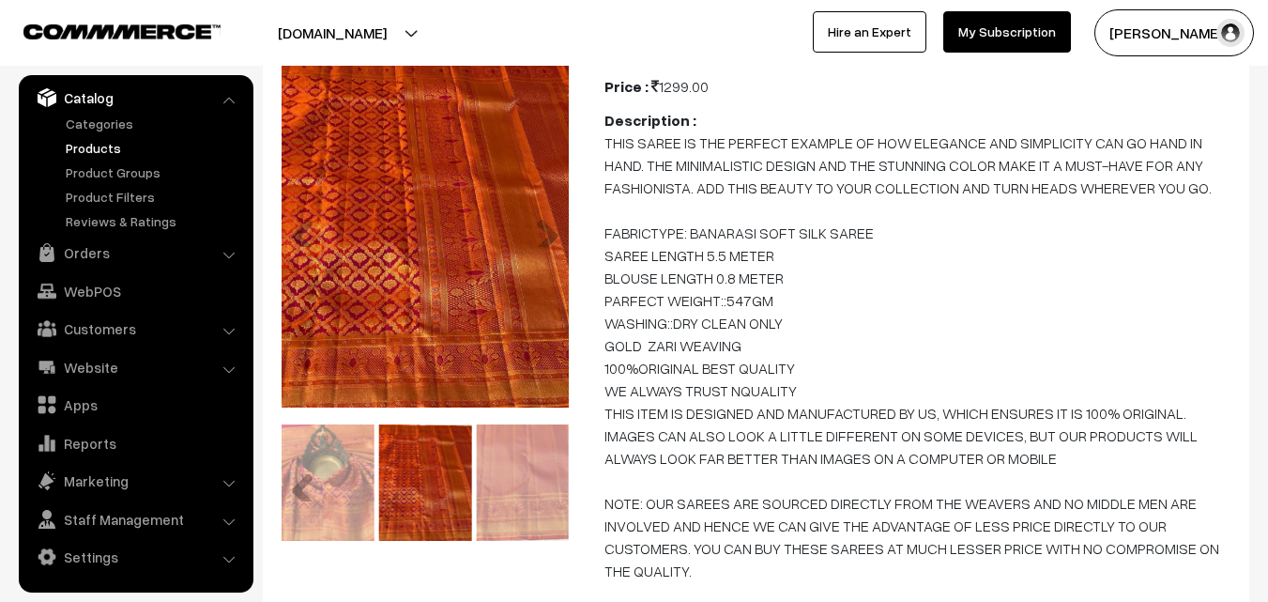
click at [553, 486] on link "Next" at bounding box center [541, 483] width 38 height 38
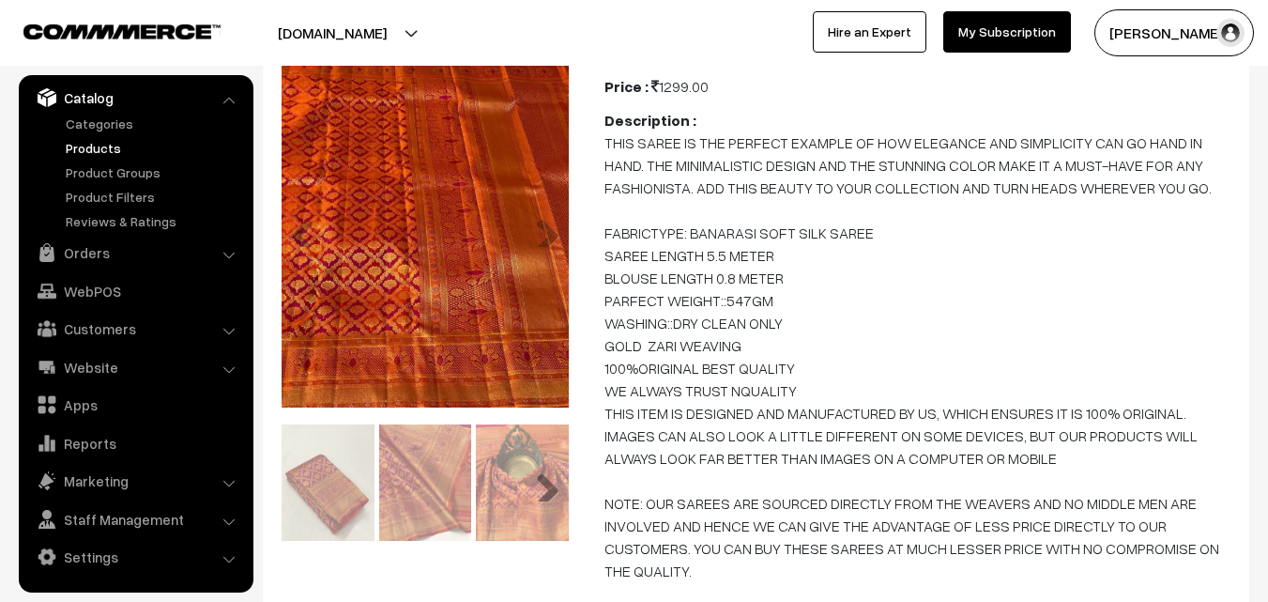
click at [553, 486] on link "Next" at bounding box center [541, 483] width 38 height 38
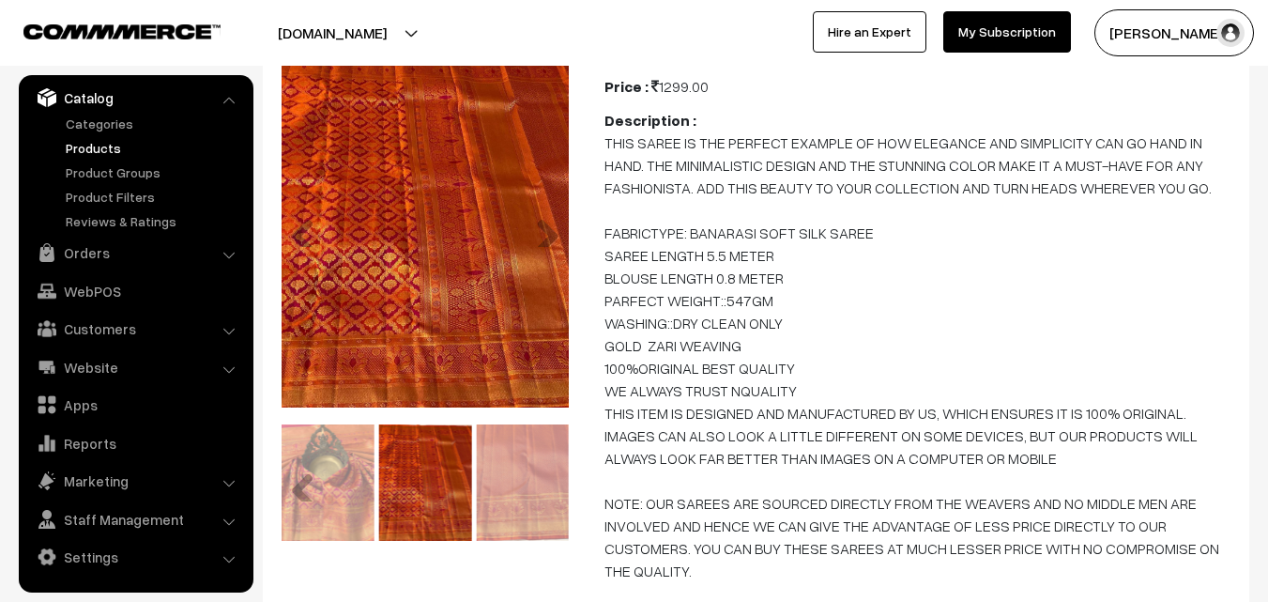
click at [553, 486] on link "Next" at bounding box center [541, 483] width 38 height 38
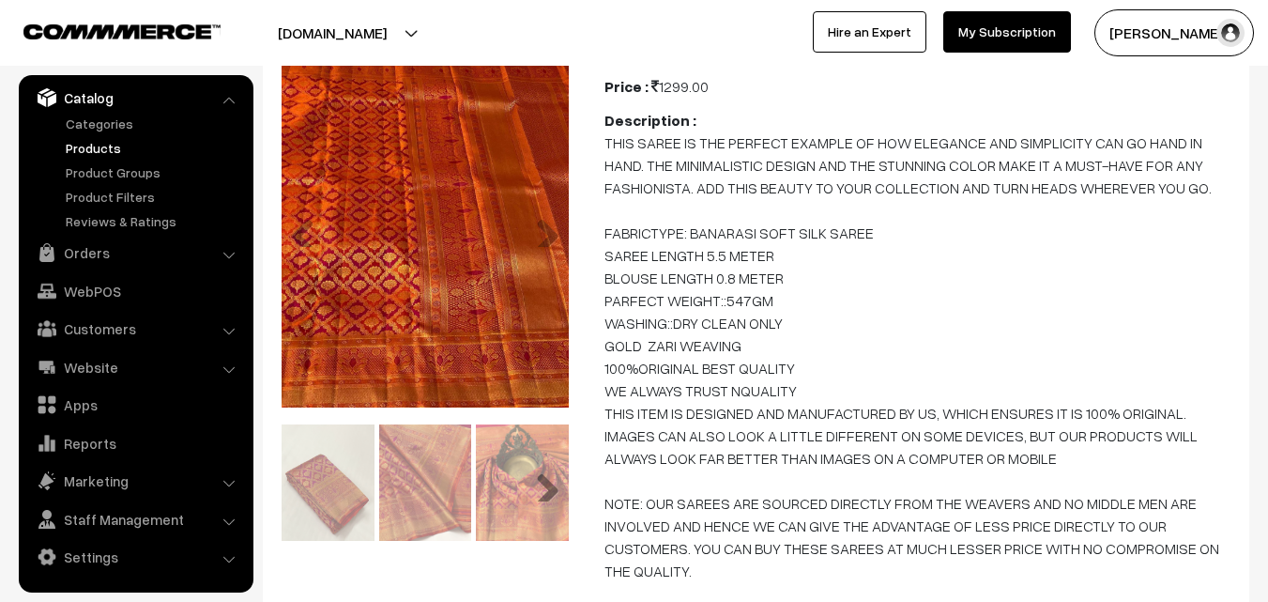
click at [553, 486] on link "Next" at bounding box center [541, 483] width 38 height 38
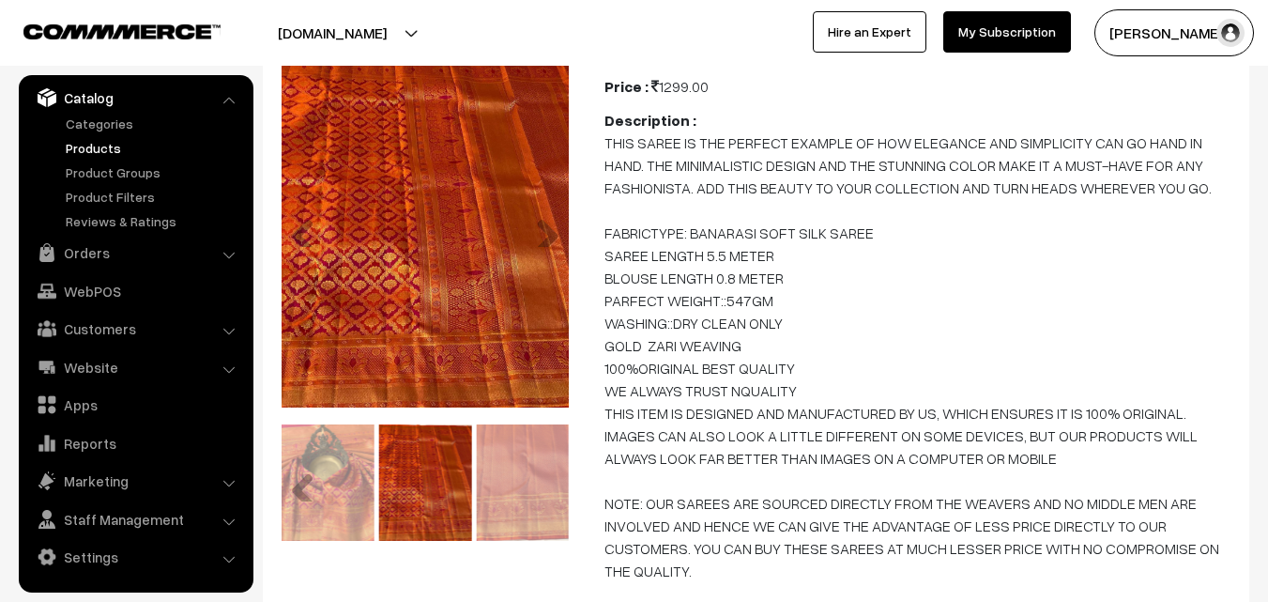
click at [513, 485] on img at bounding box center [522, 481] width 93 height 115
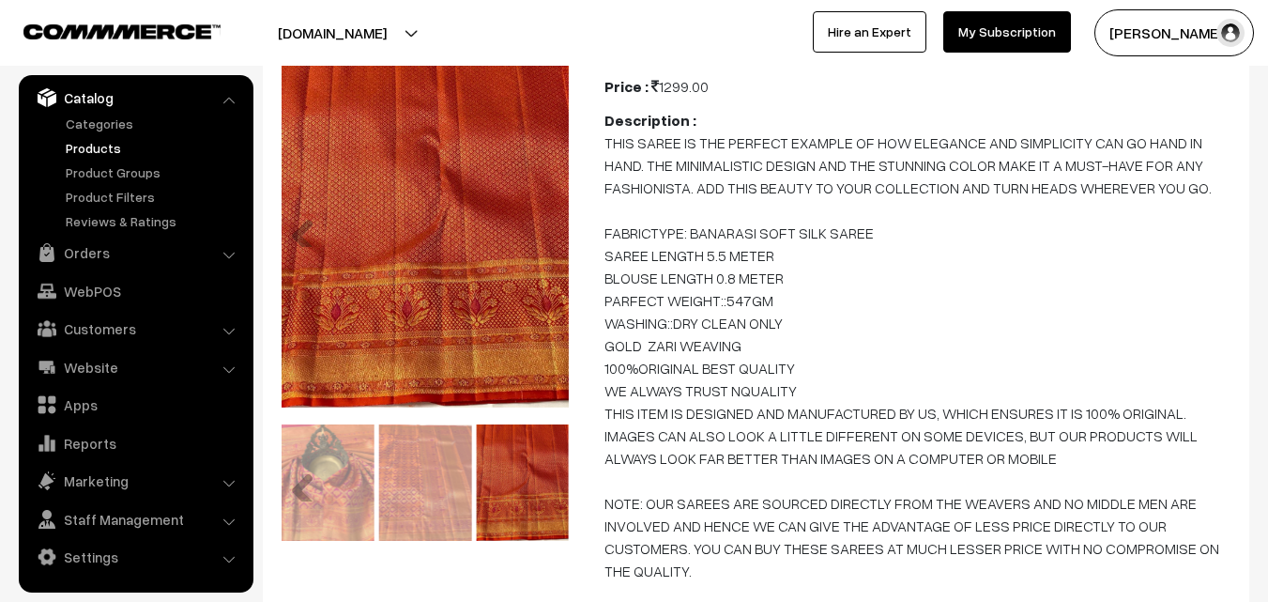
click at [456, 488] on img at bounding box center [425, 481] width 93 height 115
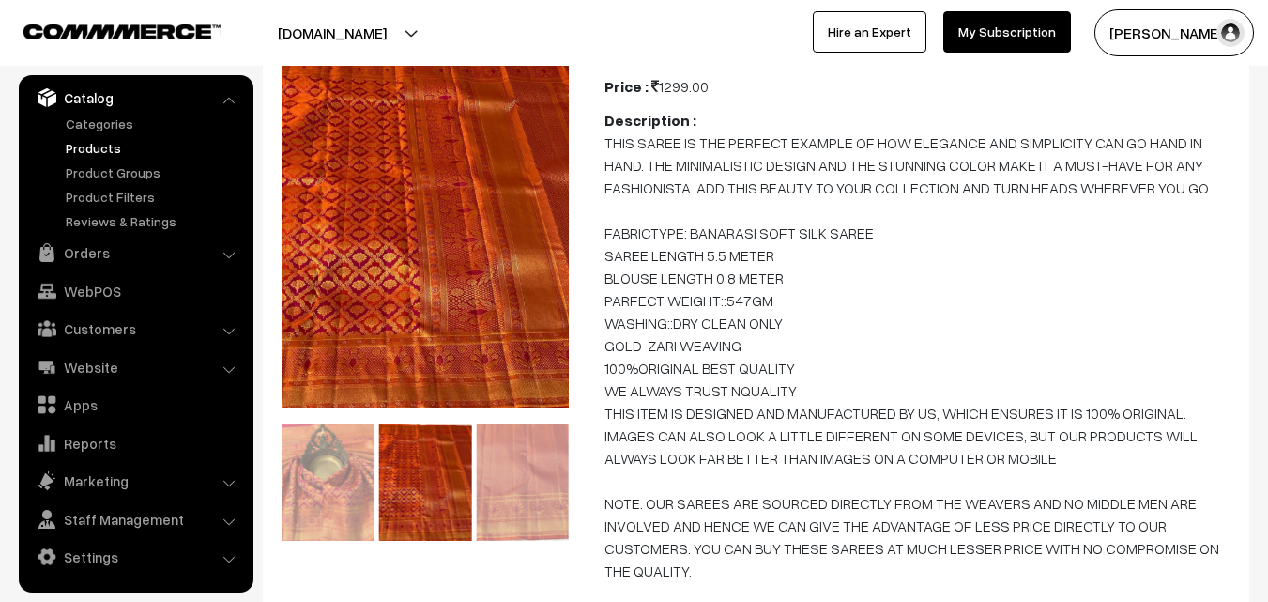
click at [103, 151] on link "Products" at bounding box center [154, 148] width 186 height 20
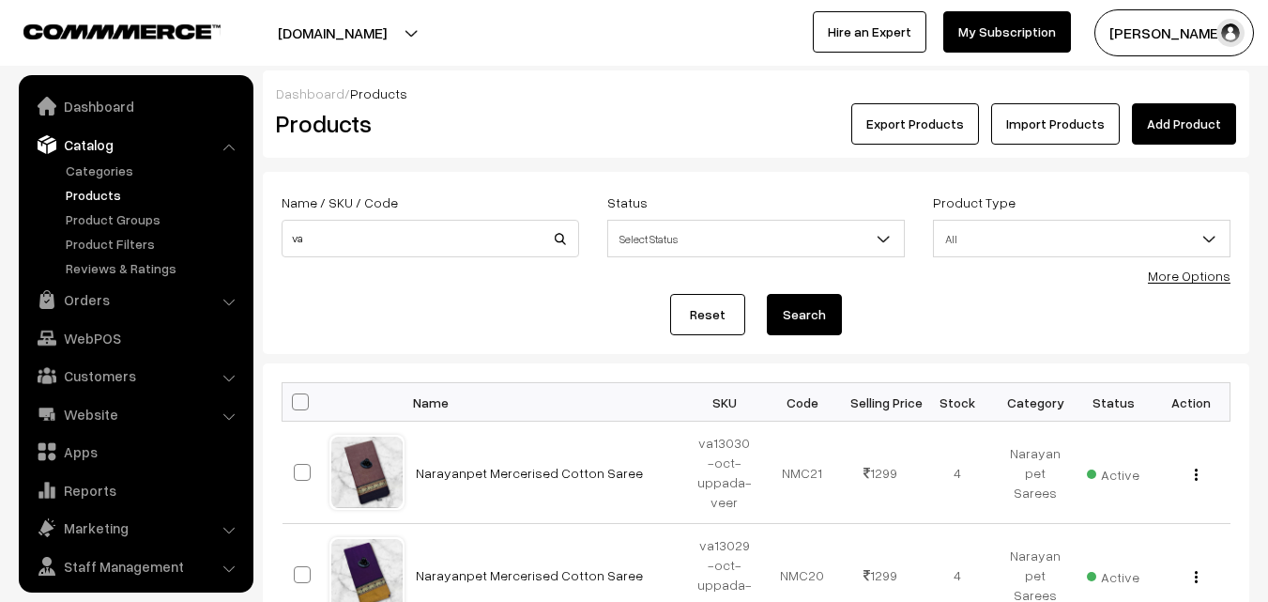
scroll to position [47, 0]
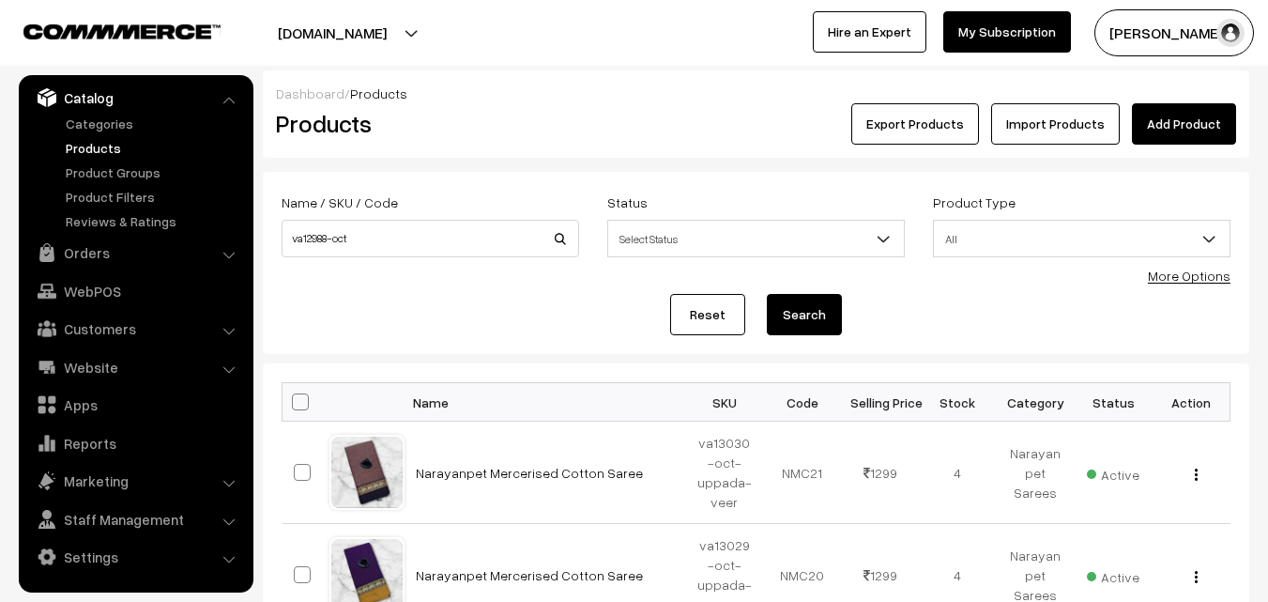
type input "va12988-oct"
click at [810, 314] on button "Search" at bounding box center [804, 314] width 75 height 41
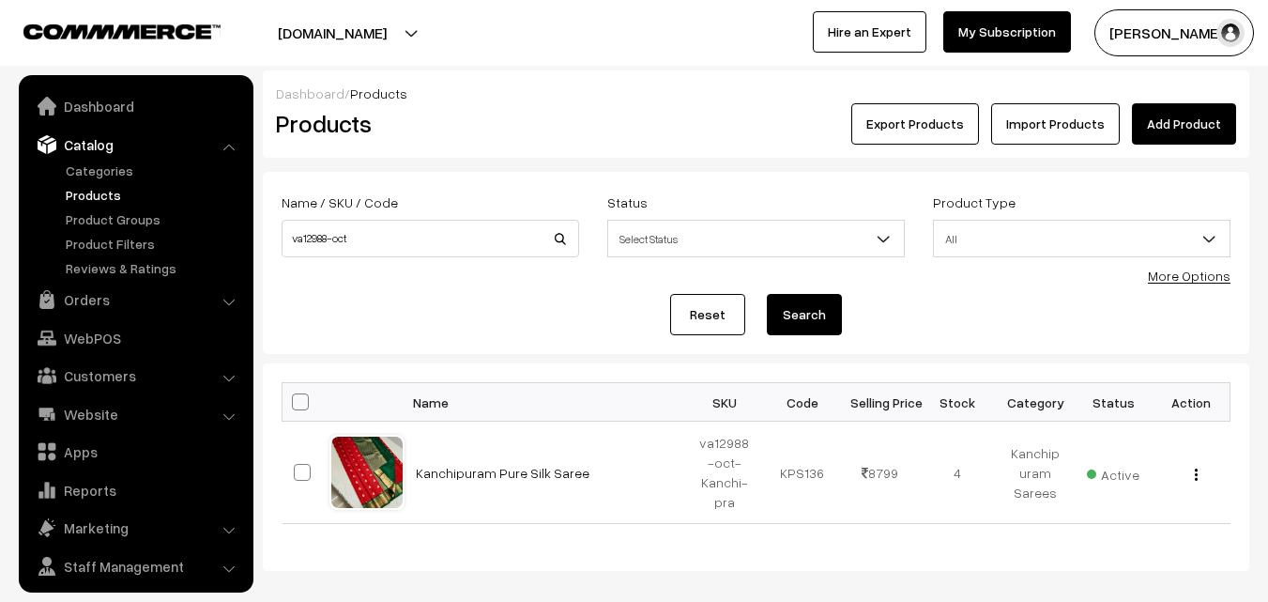
scroll to position [47, 0]
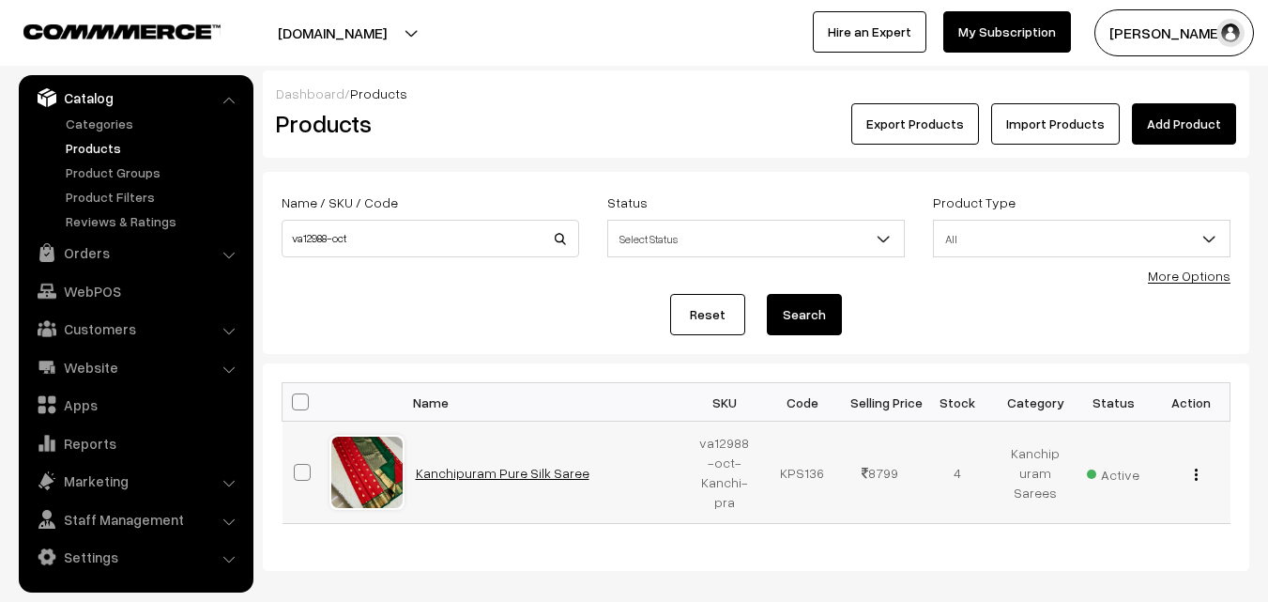
click at [474, 470] on link "Kanchipuram Pure Silk Saree" at bounding box center [503, 473] width 174 height 16
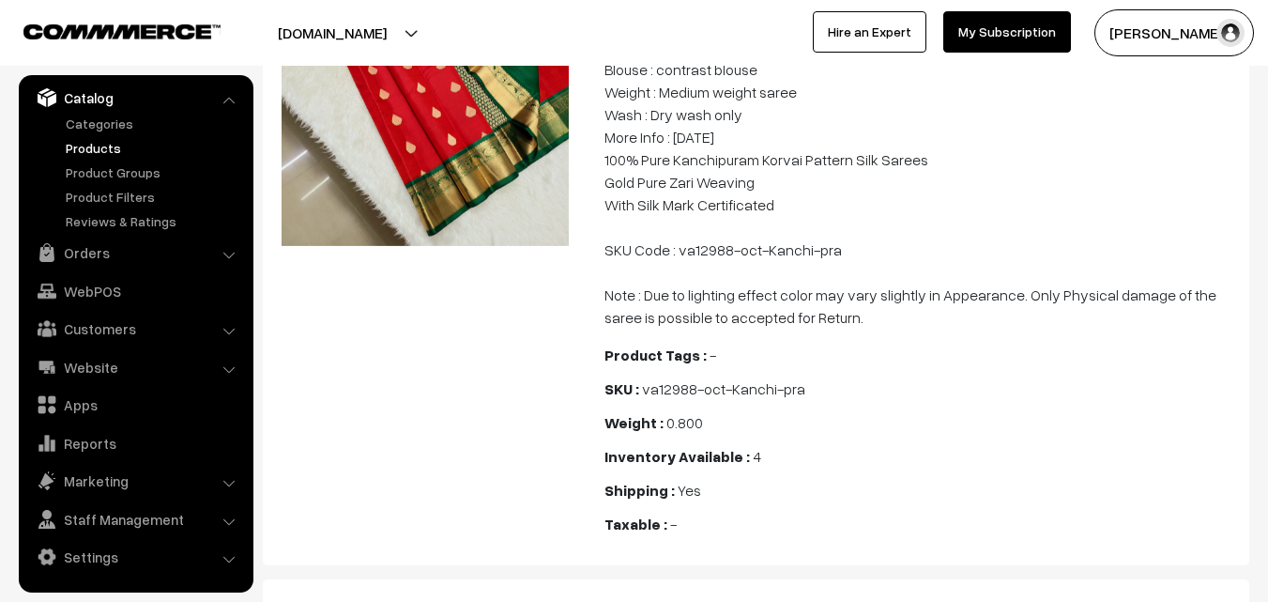
scroll to position [376, 0]
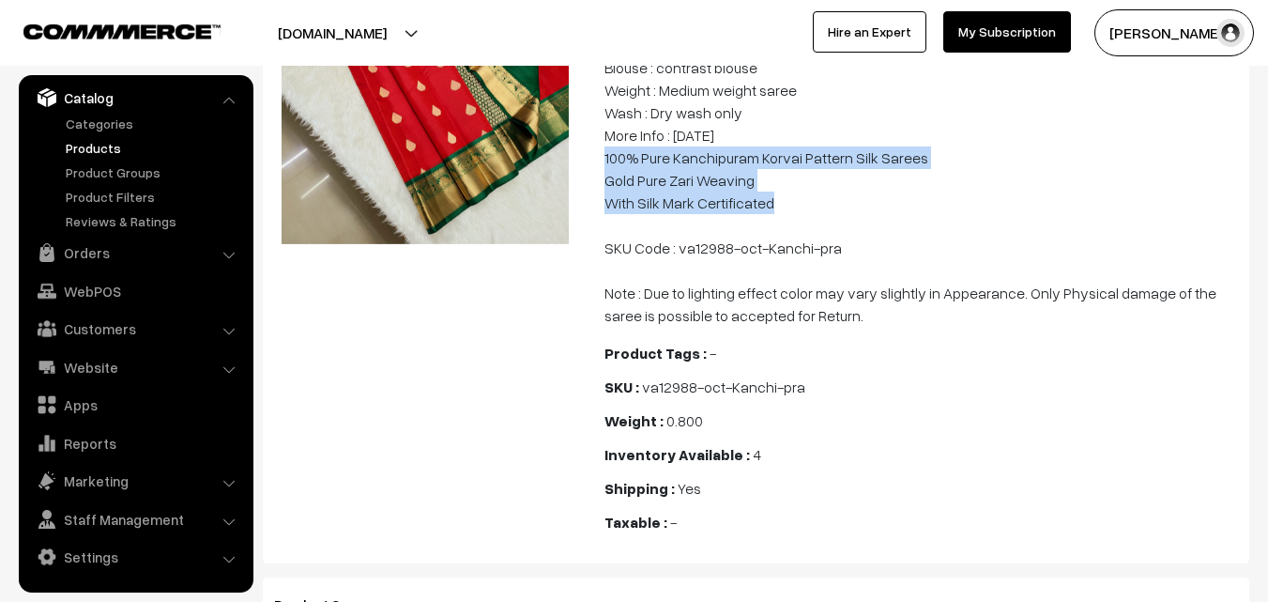
drag, startPoint x: 603, startPoint y: 179, endPoint x: 784, endPoint y: 221, distance: 185.8
click at [784, 221] on div "Category : Kanchipuram Sarees Price : 8799.00 Description : Kanchipuram Pure Si…" at bounding box center [921, 199] width 662 height 691
copy p "100% Pure Kanchipuram Korvai Pattern Silk Sarees Gold Pure Zari Weaving With Si…"
